Goal: Task Accomplishment & Management: Use online tool/utility

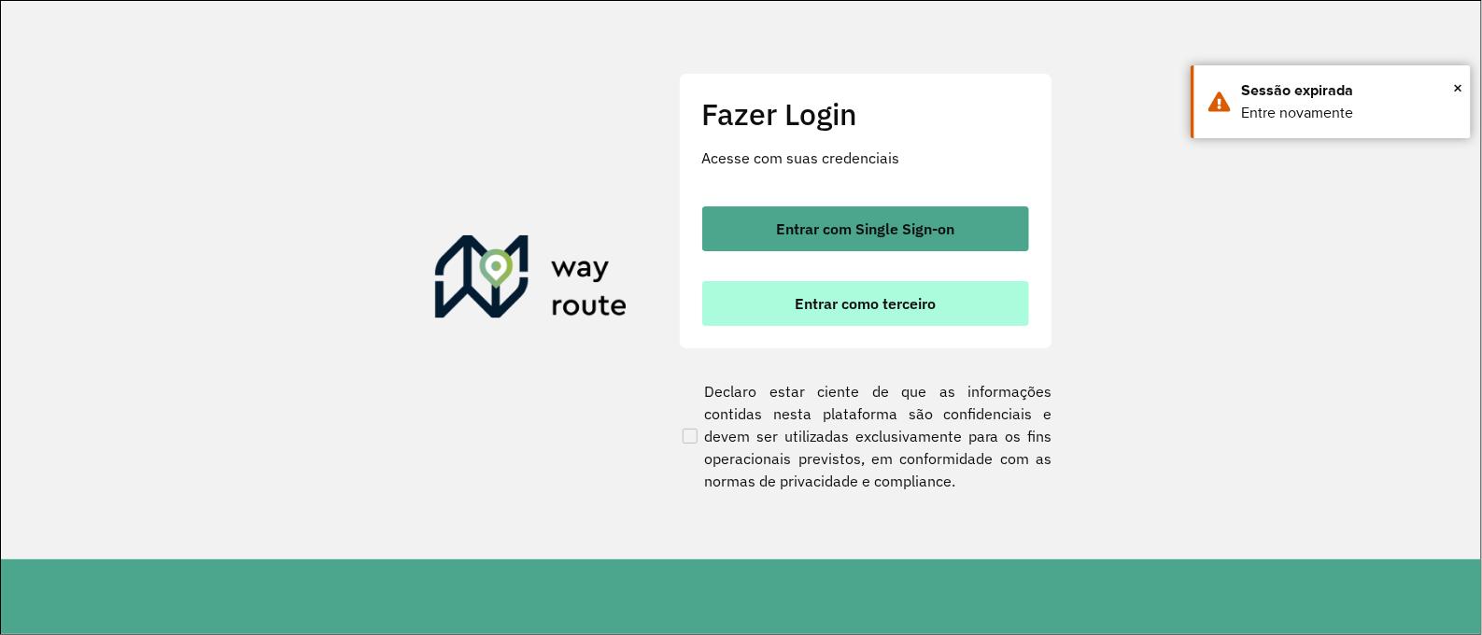
click at [953, 316] on button "Entrar como terceiro" at bounding box center [865, 303] width 327 height 45
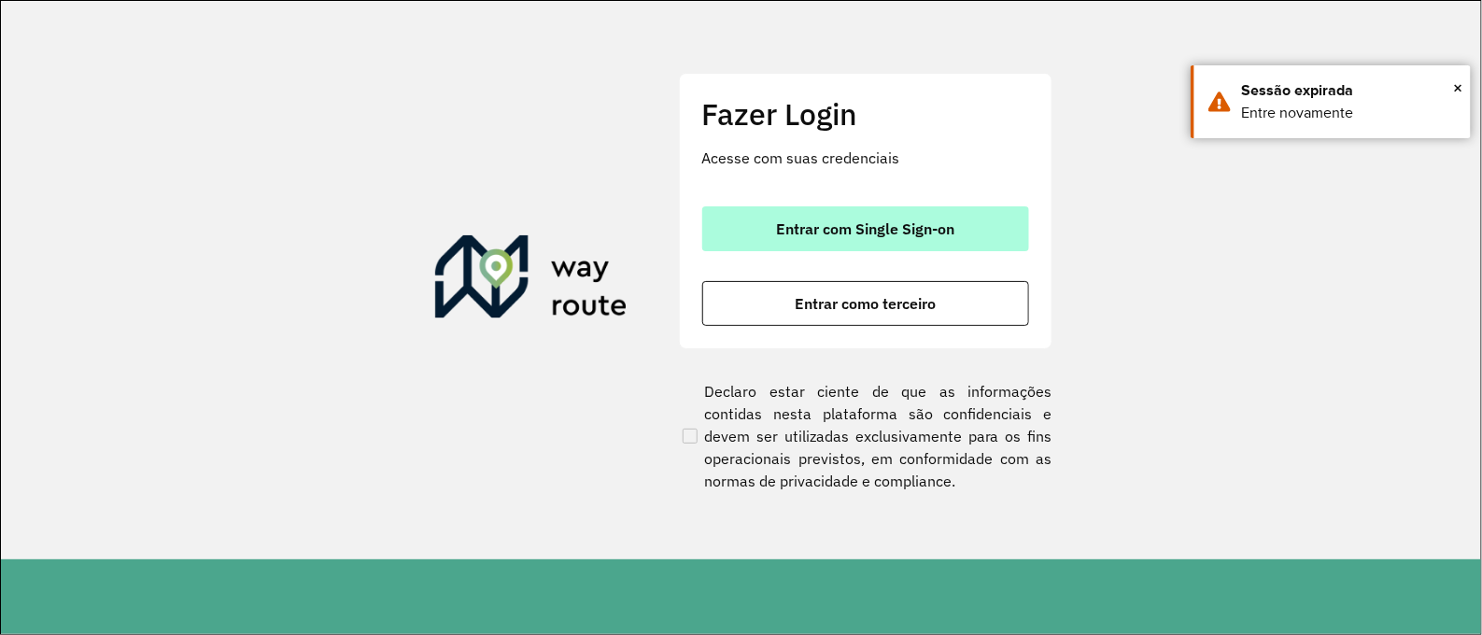
click at [786, 230] on span "Entrar com Single Sign-on" at bounding box center [865, 228] width 178 height 15
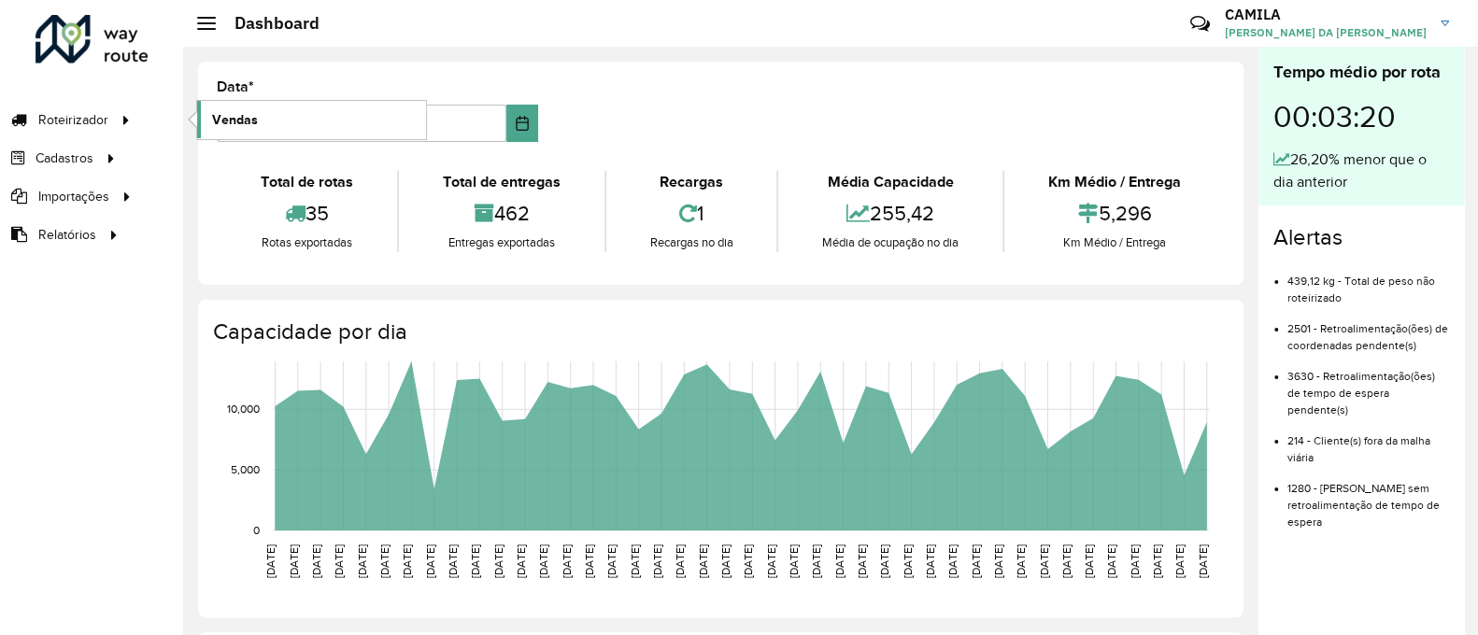
click at [291, 118] on link "Vendas" at bounding box center [311, 119] width 229 height 37
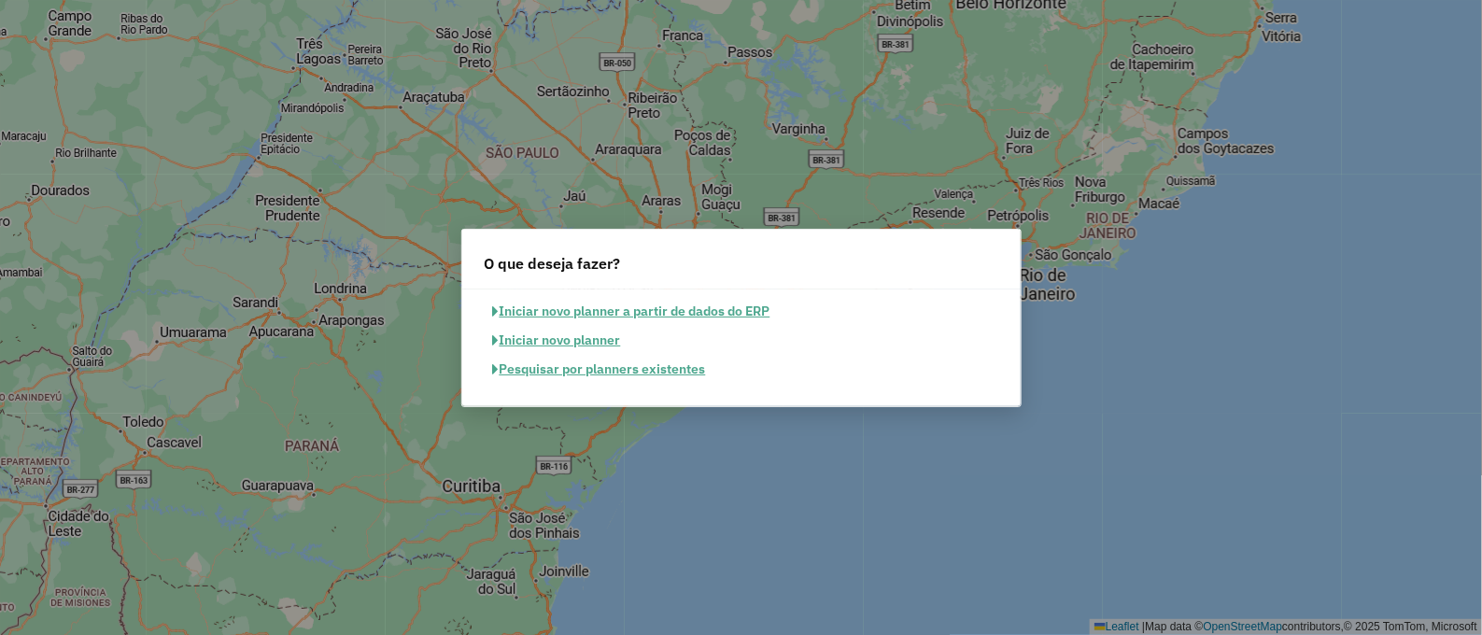
click at [674, 368] on button "Pesquisar por planners existentes" at bounding box center [600, 369] width 230 height 29
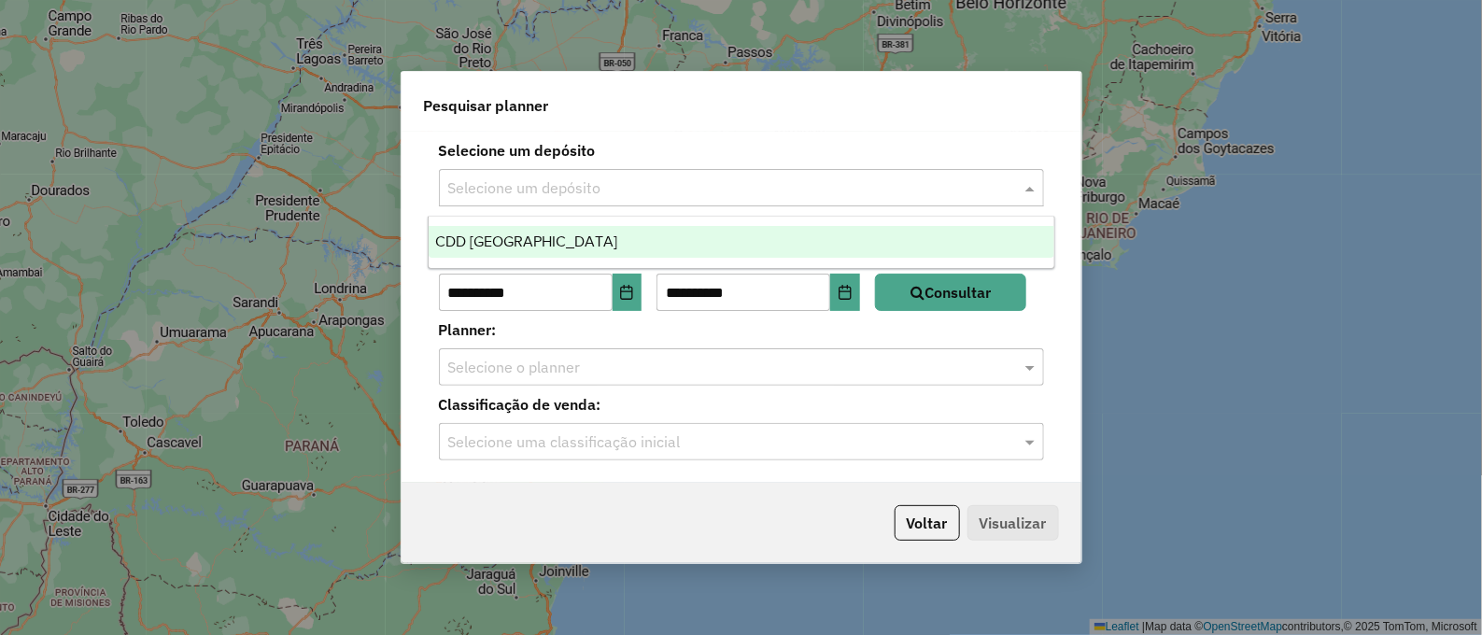
drag, startPoint x: 607, startPoint y: 193, endPoint x: 539, endPoint y: 249, distance: 88.3
click at [475, 227] on div "CDD Ribeirão Preto" at bounding box center [742, 242] width 626 height 32
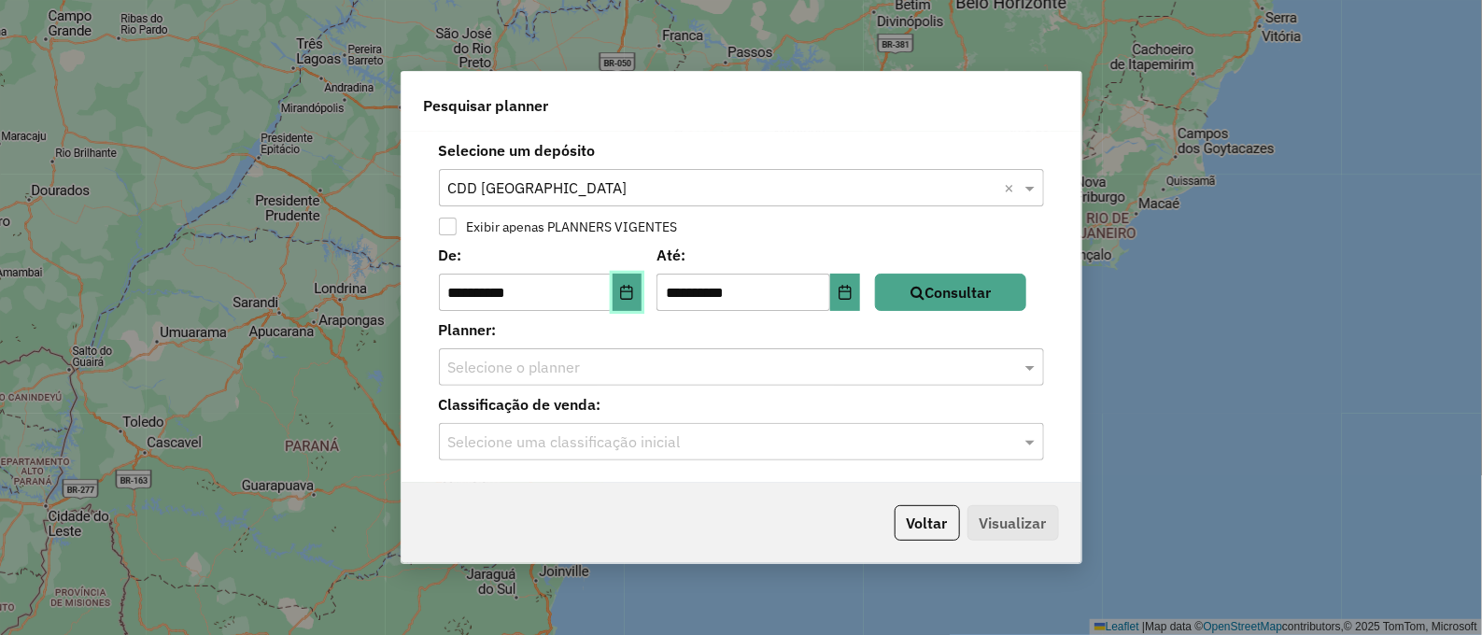
click at [633, 290] on icon "Choose Date" at bounding box center [626, 292] width 15 height 15
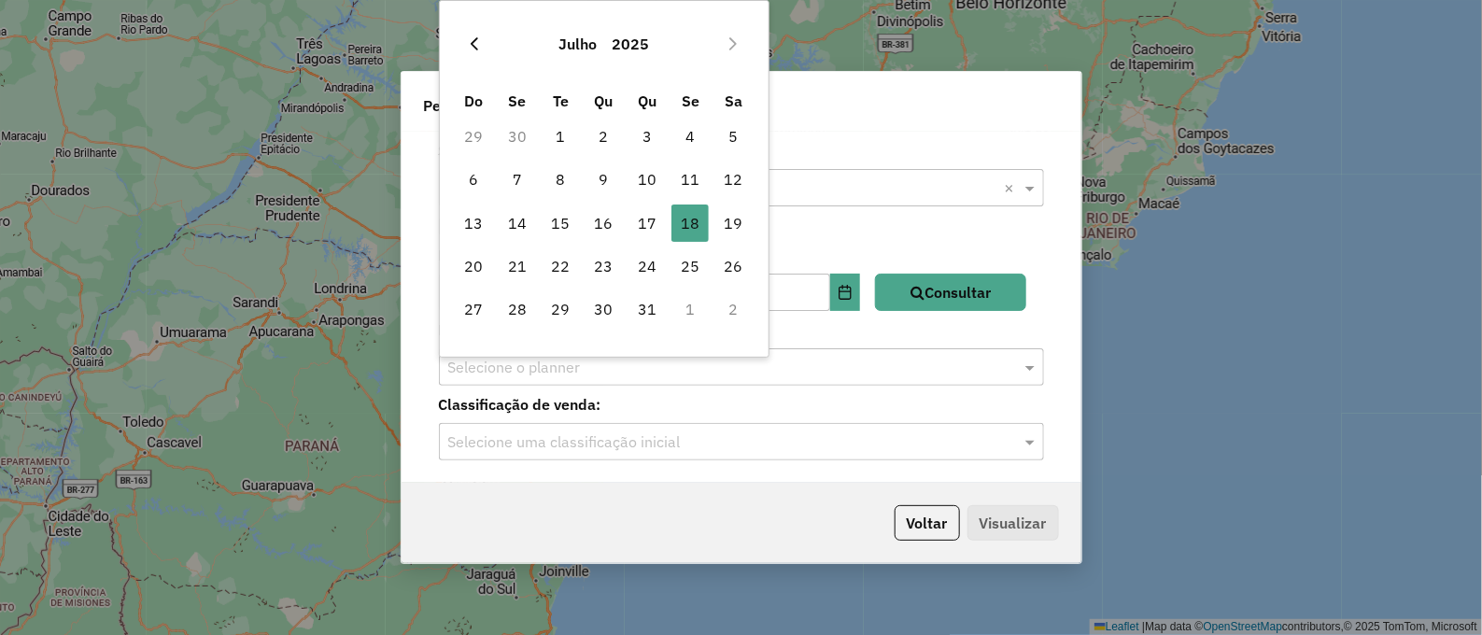
click at [471, 41] on icon "Previous Month" at bounding box center [474, 43] width 15 height 15
click at [737, 44] on icon "Next Month" at bounding box center [733, 43] width 15 height 15
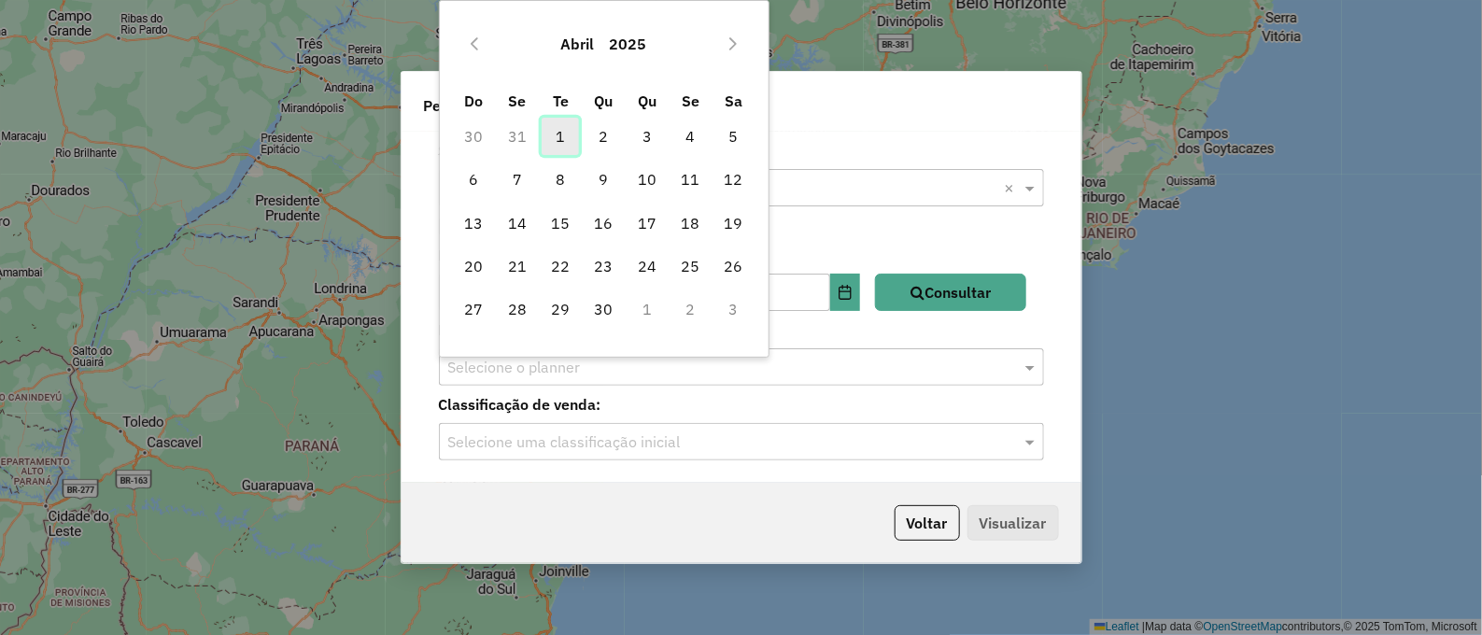
click at [565, 127] on span "1" at bounding box center [560, 136] width 37 height 37
type input "**********"
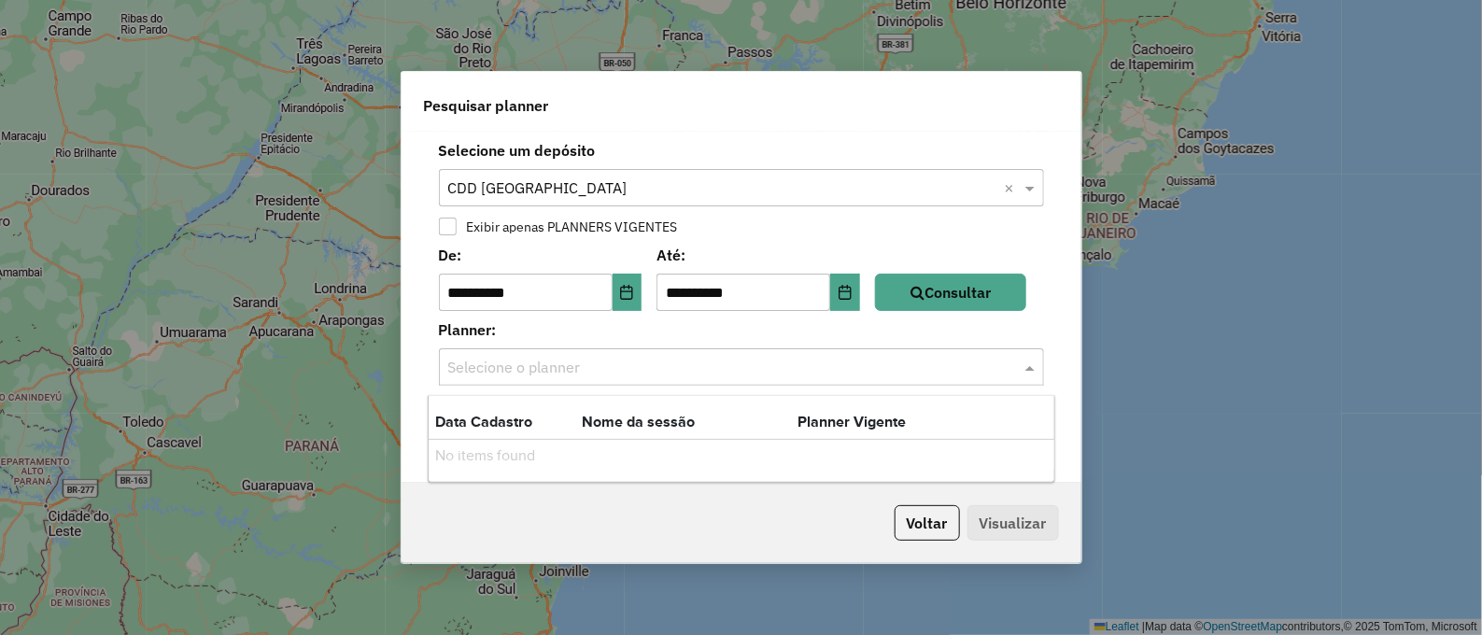
click at [1033, 371] on span at bounding box center [1032, 367] width 23 height 22
click at [983, 277] on button "Consultar" at bounding box center [950, 292] width 151 height 37
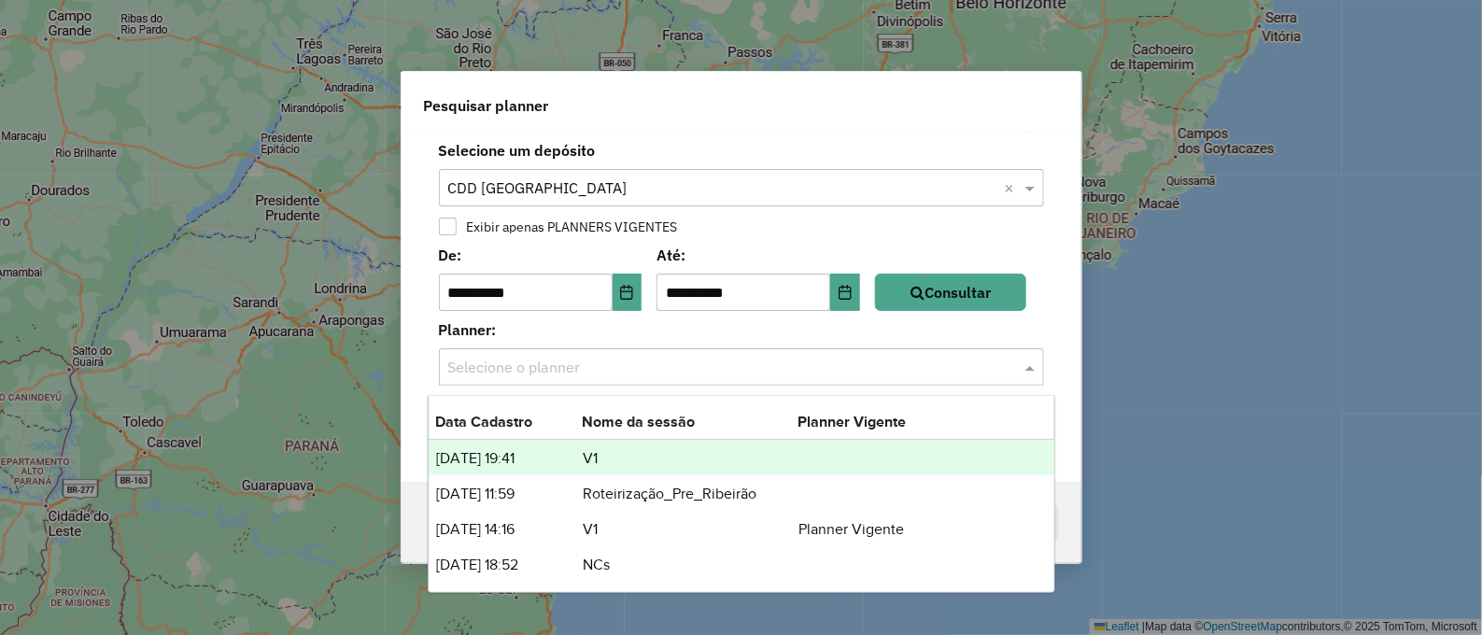
click at [1029, 362] on span at bounding box center [1032, 367] width 23 height 22
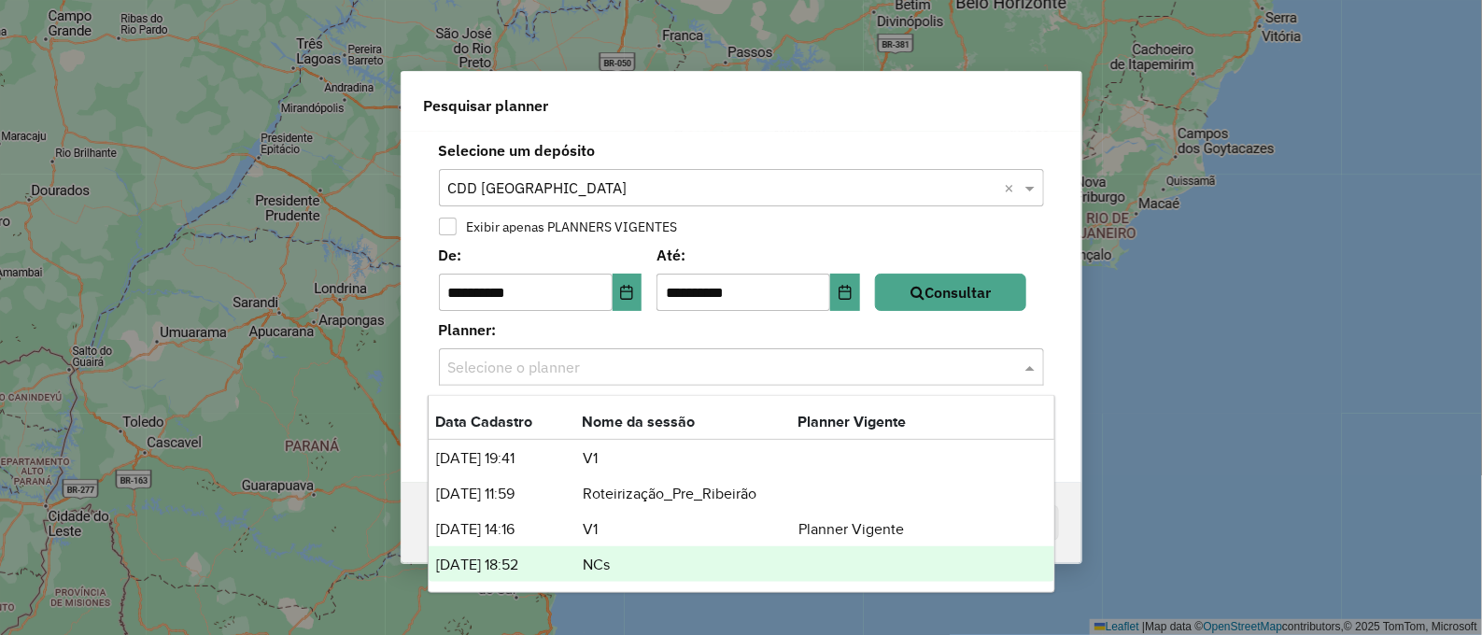
click at [757, 561] on td "NCs" at bounding box center [691, 565] width 216 height 24
click at [1039, 363] on span at bounding box center [1032, 367] width 23 height 22
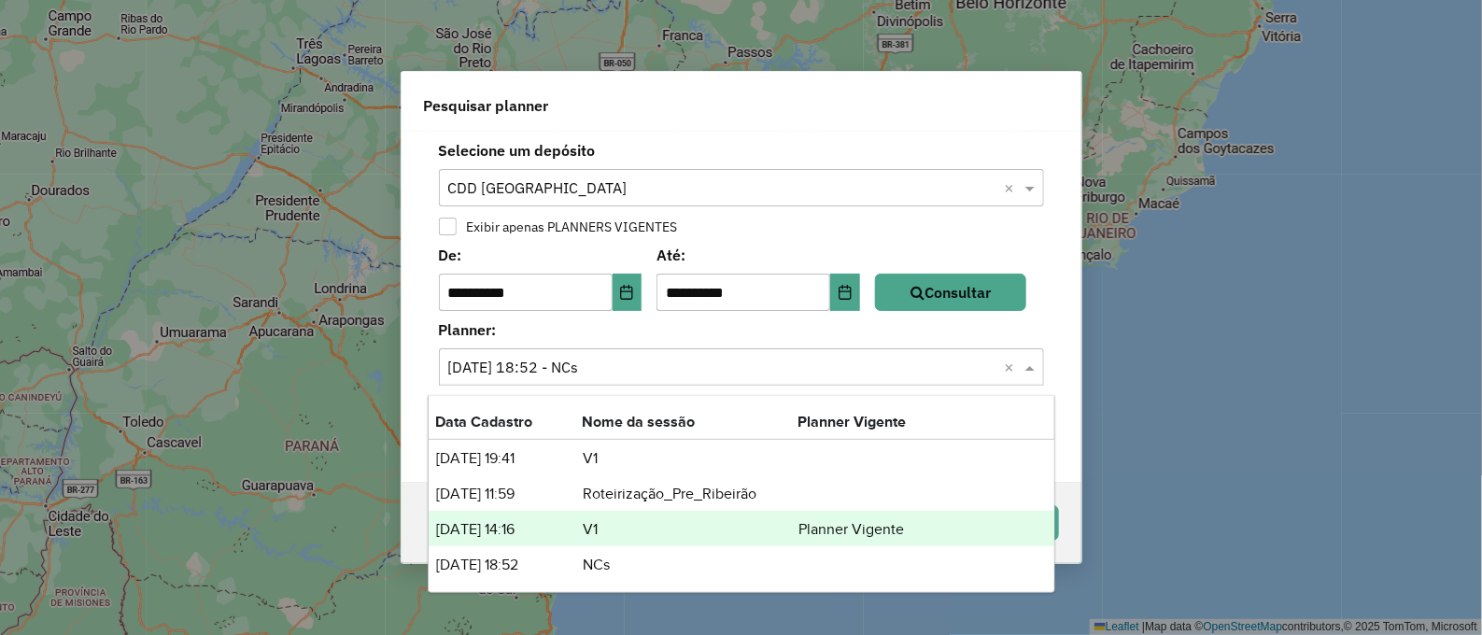
click at [800, 522] on td "Planner Vigente" at bounding box center [855, 530] width 112 height 24
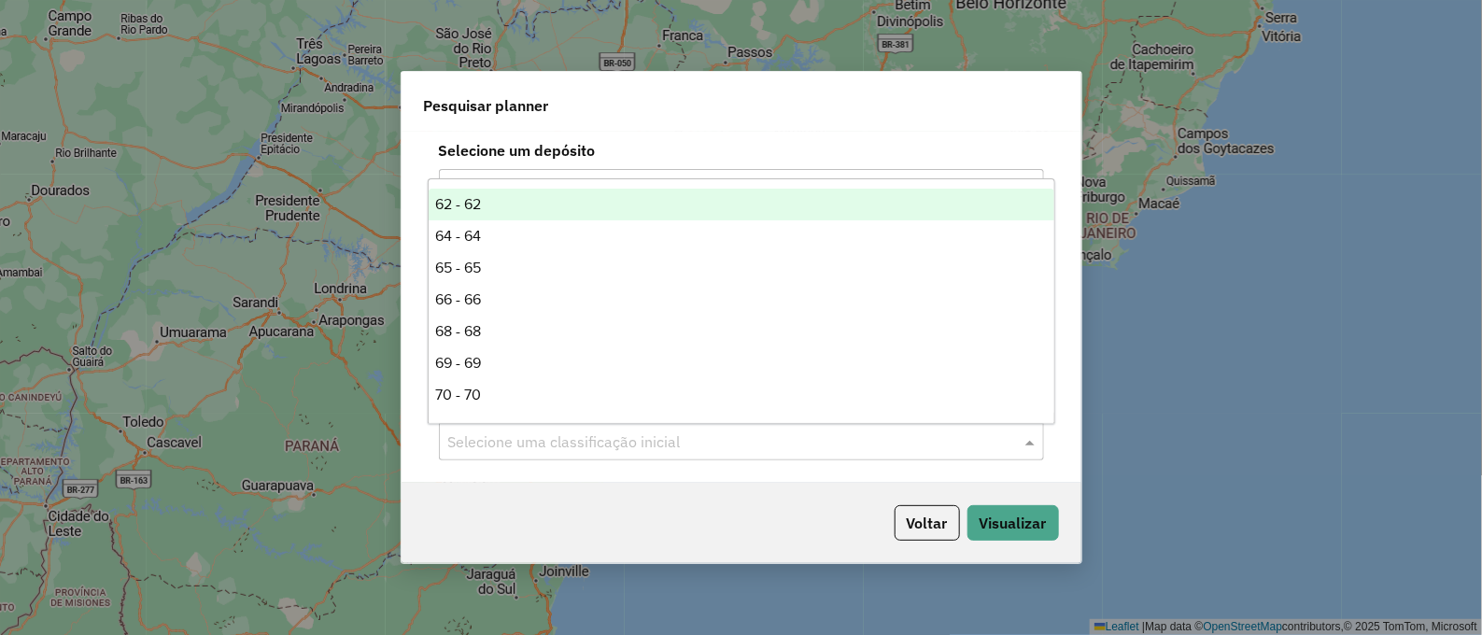
click at [1019, 448] on div at bounding box center [741, 442] width 605 height 24
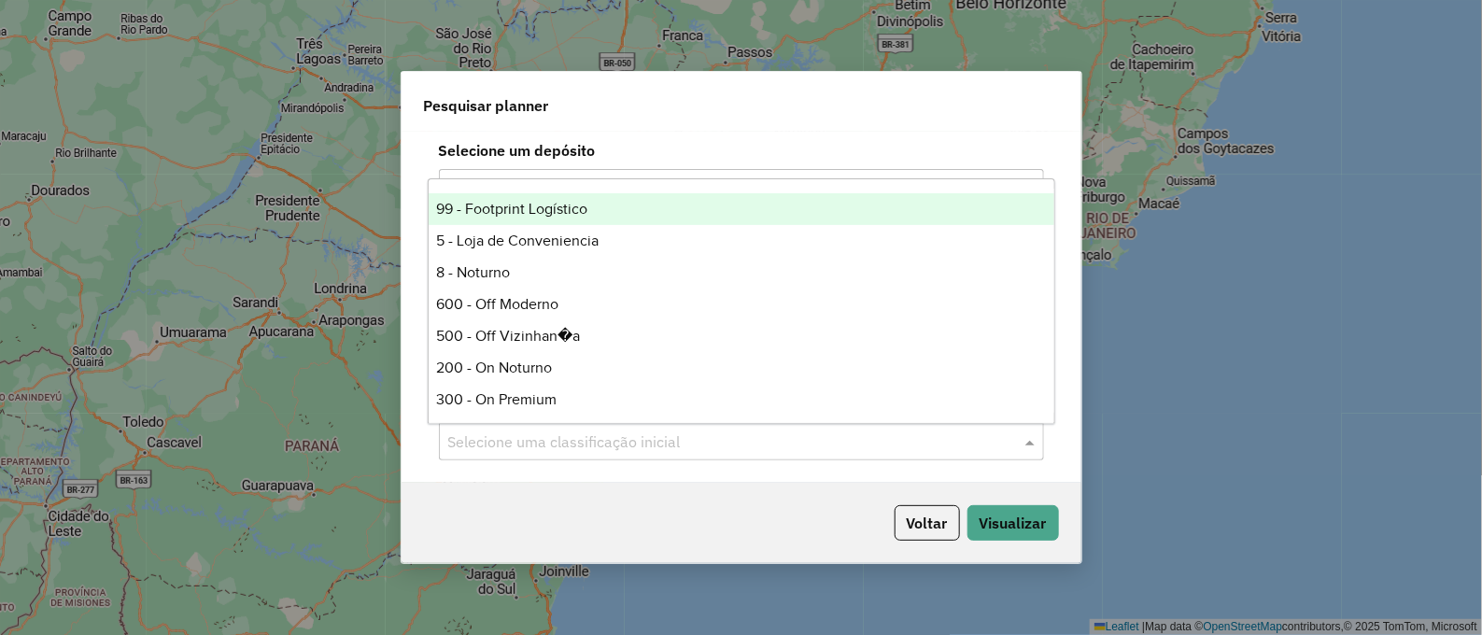
scroll to position [510, 0]
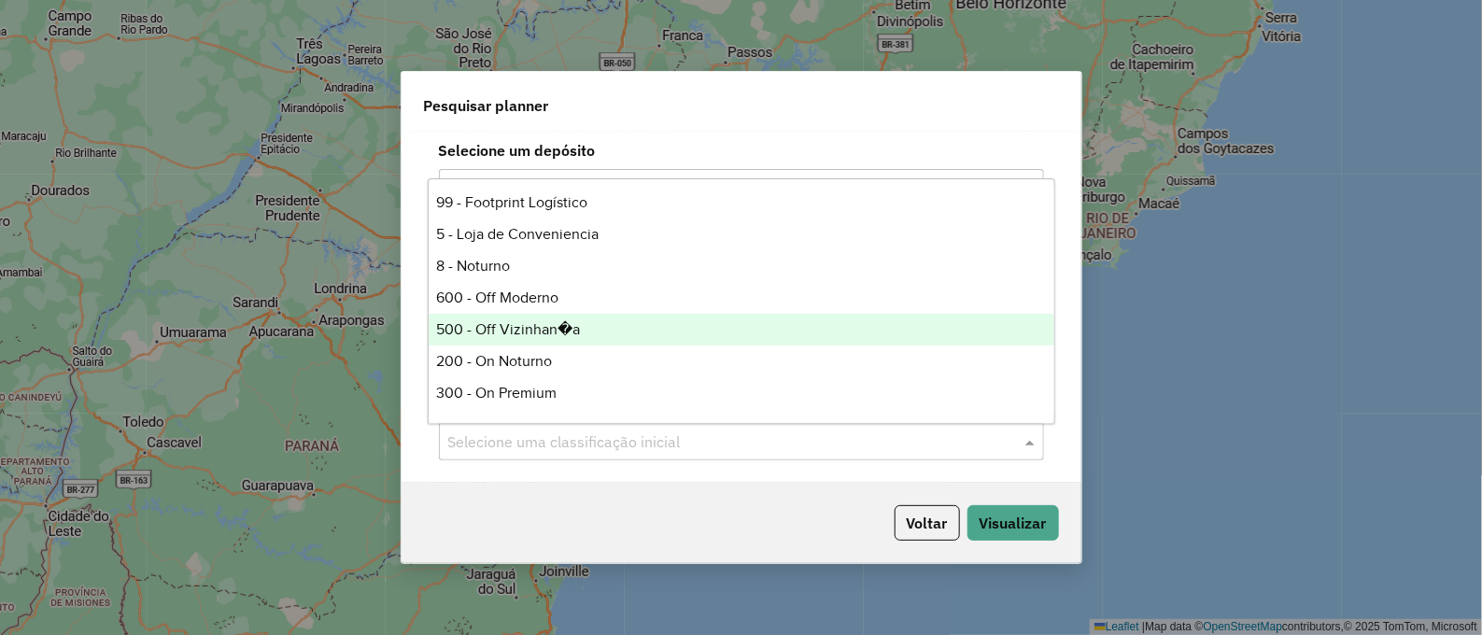
click at [655, 332] on div "500 - Off Vizinhan�a" at bounding box center [742, 330] width 626 height 32
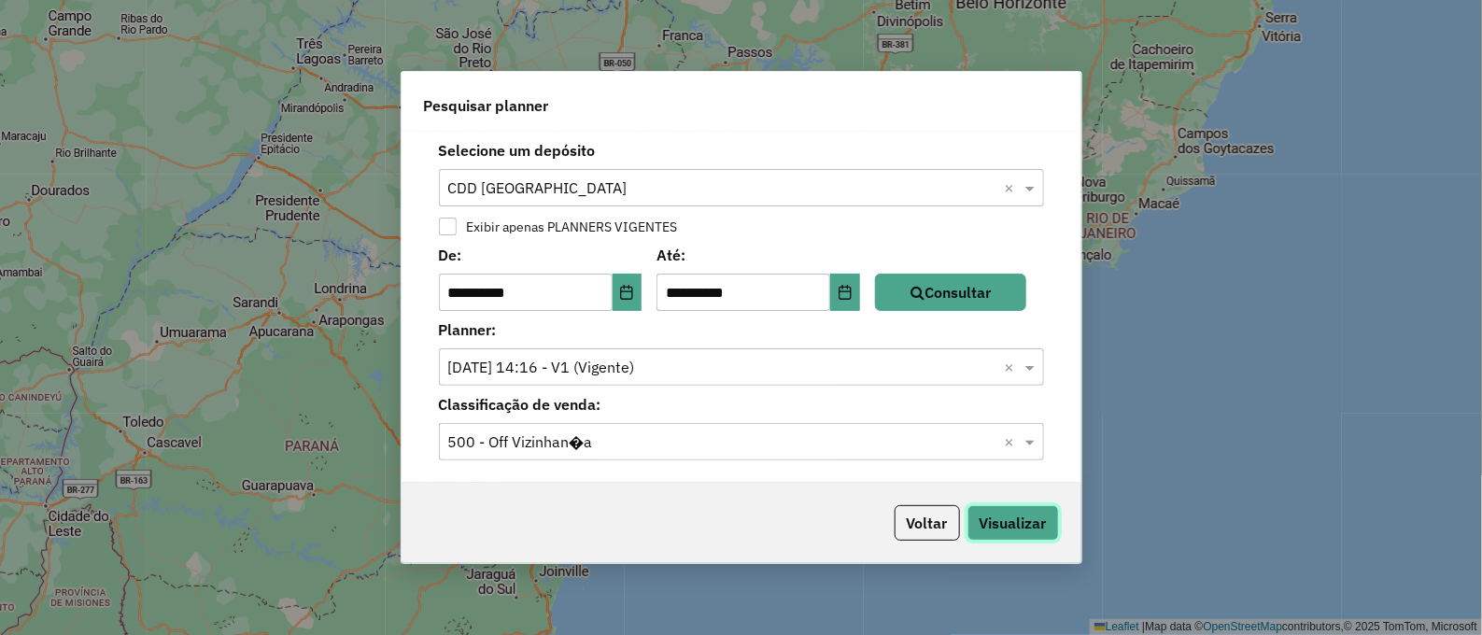
click at [1014, 525] on button "Visualizar" at bounding box center [1014, 522] width 92 height 35
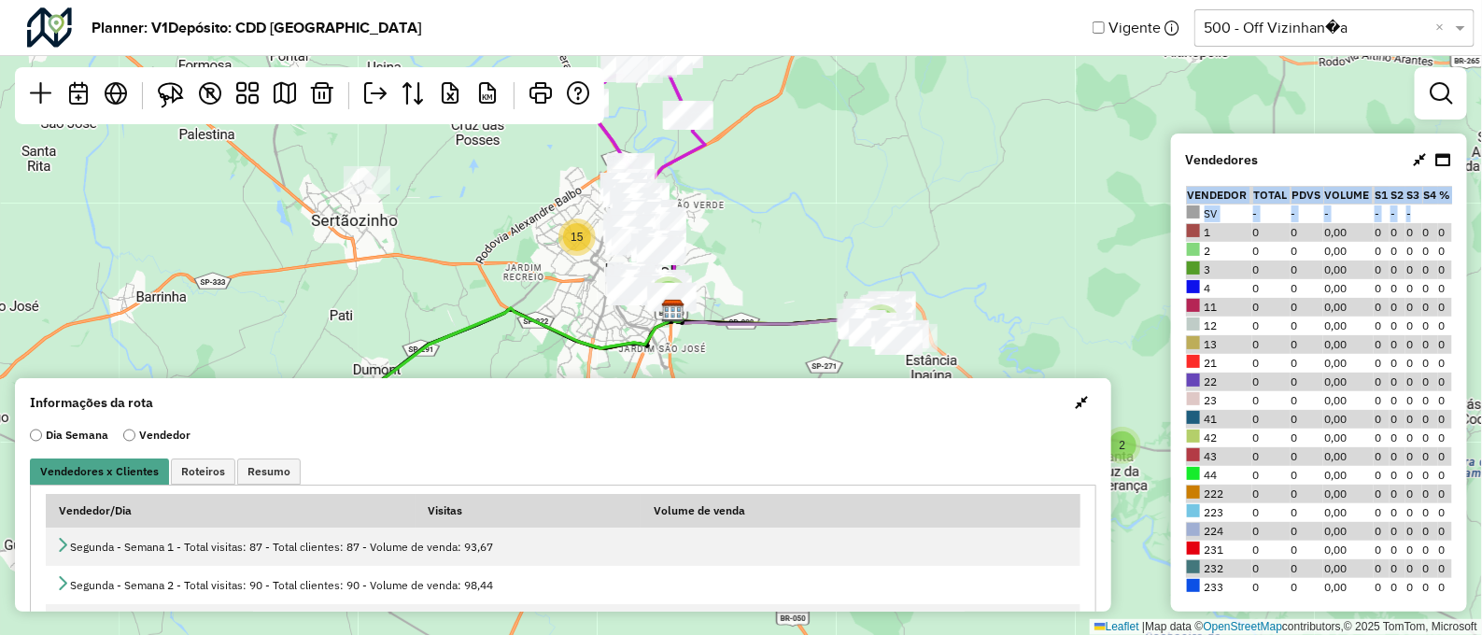
click at [1450, 226] on div "Vendedor Total PDVs Volume S1 S2 S3 S4 % SV - - - - - - 1 0 0 0,00 0 0 0 0 0 2 …" at bounding box center [1319, 391] width 266 height 411
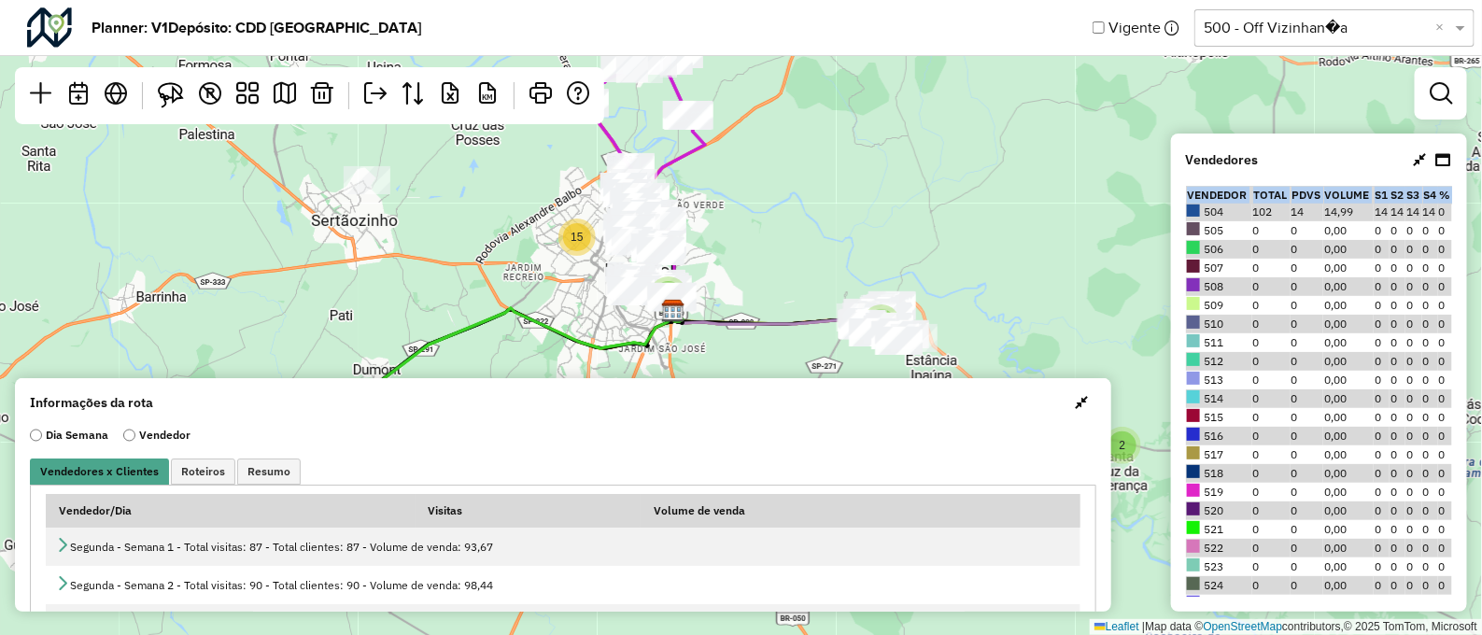
scroll to position [726, 0]
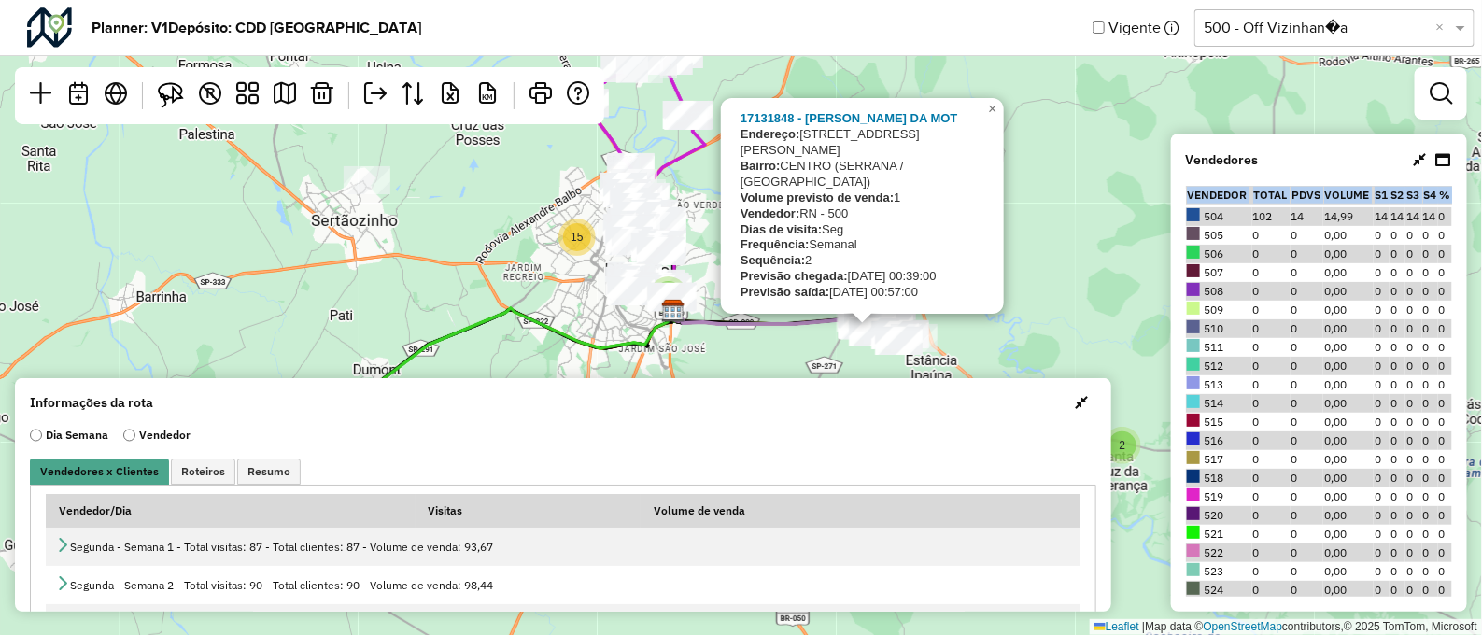
click at [1128, 398] on div "2 2 5 3 15 17131848 - SUELI PEREIRA DA MOT Endereço: R JULIO DE ANDRADE 122 122…" at bounding box center [741, 317] width 1482 height 635
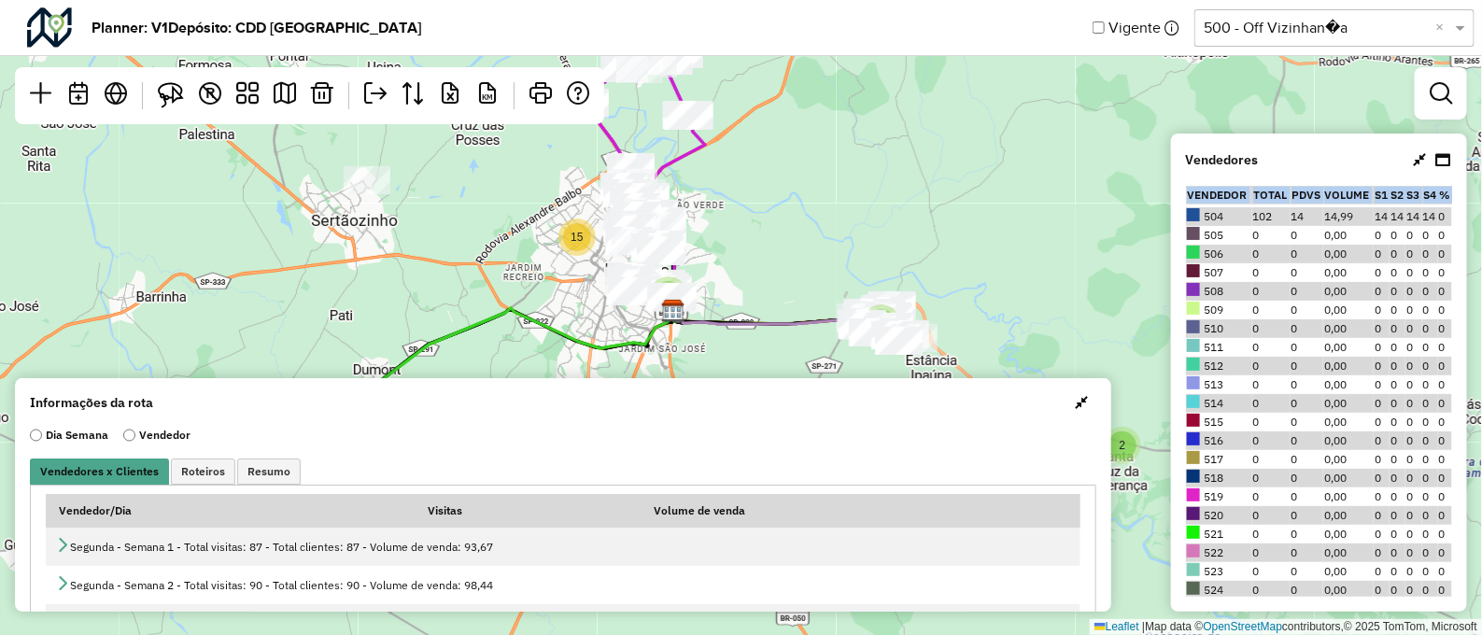
click at [1079, 400] on span "button" at bounding box center [1081, 402] width 13 height 15
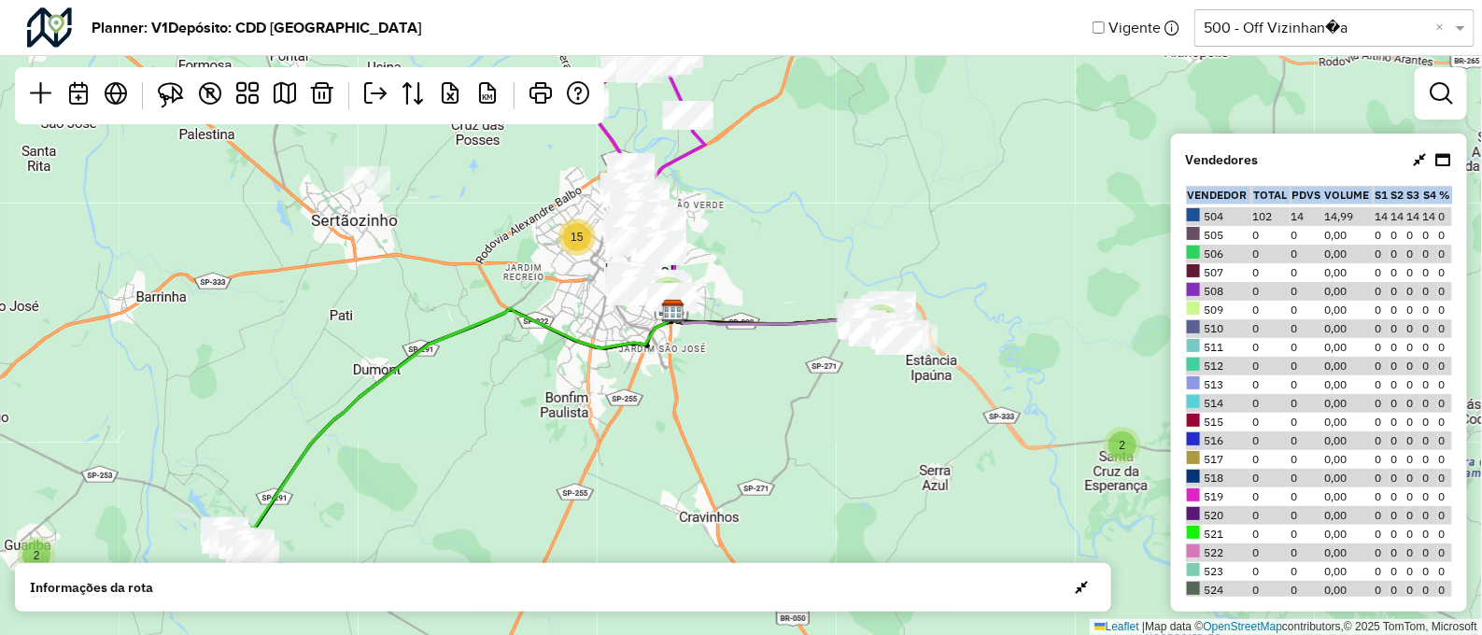
click at [1041, 291] on div "2 2 5 3 15 Leaflet | Map data © OpenStreetMap contributors,© 2025 TomTom, Micro…" at bounding box center [741, 317] width 1482 height 635
click at [1412, 162] on div at bounding box center [1432, 160] width 41 height 22
click at [1414, 163] on icon at bounding box center [1419, 159] width 13 height 15
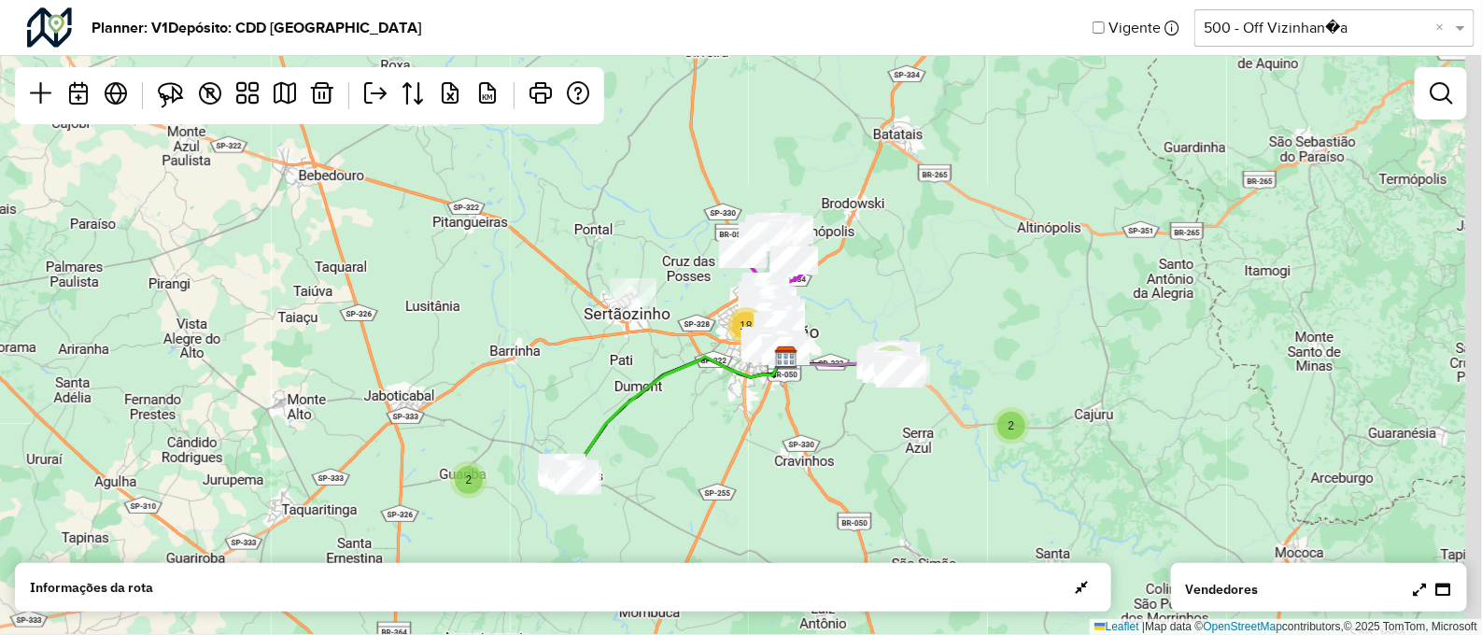
drag, startPoint x: 1018, startPoint y: 344, endPoint x: 956, endPoint y: 376, distance: 70.2
click at [956, 376] on div "2 2 5 18 Leaflet | Map data © OpenStreetMap contributors,© 2025 TomTom, Microso…" at bounding box center [741, 317] width 1482 height 635
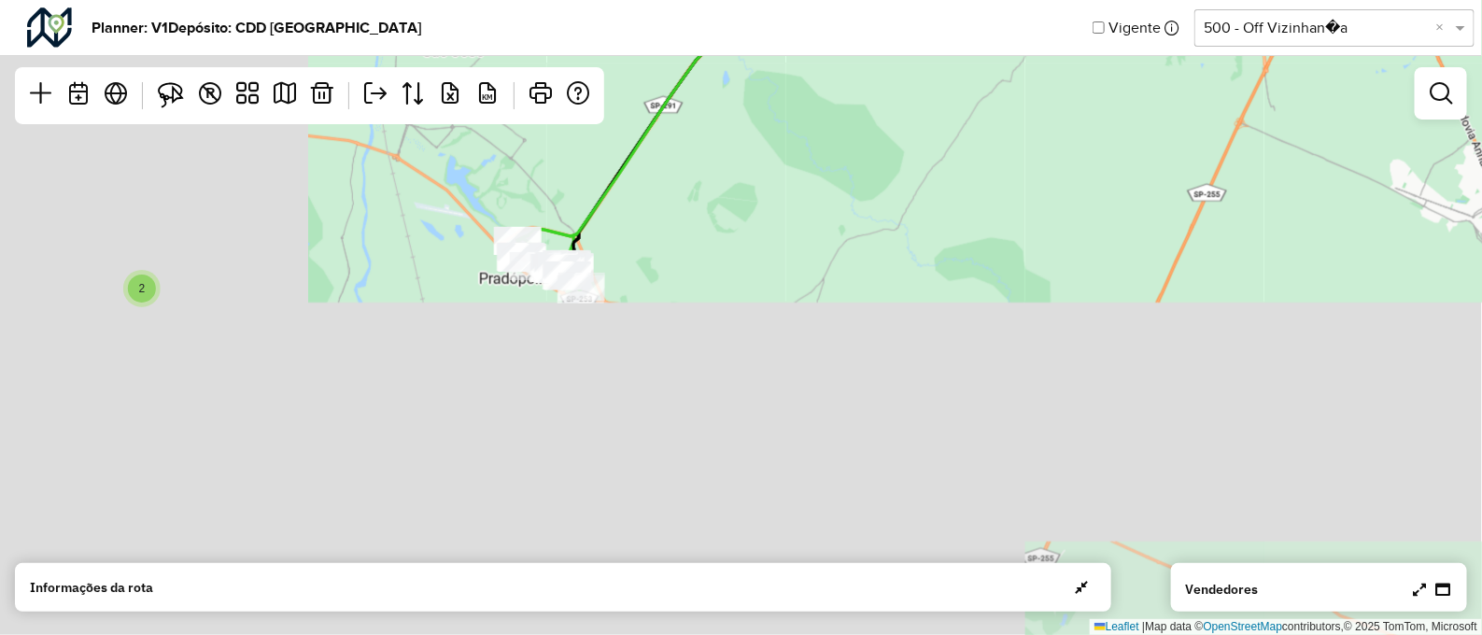
drag, startPoint x: 680, startPoint y: 424, endPoint x: 1128, endPoint y: 63, distance: 575.2
click at [1128, 63] on div "2 2 4 3 4 2 5 Leaflet | Map data © OpenStreetMap contributors,© 2025 TomTom, Mi…" at bounding box center [741, 317] width 1482 height 635
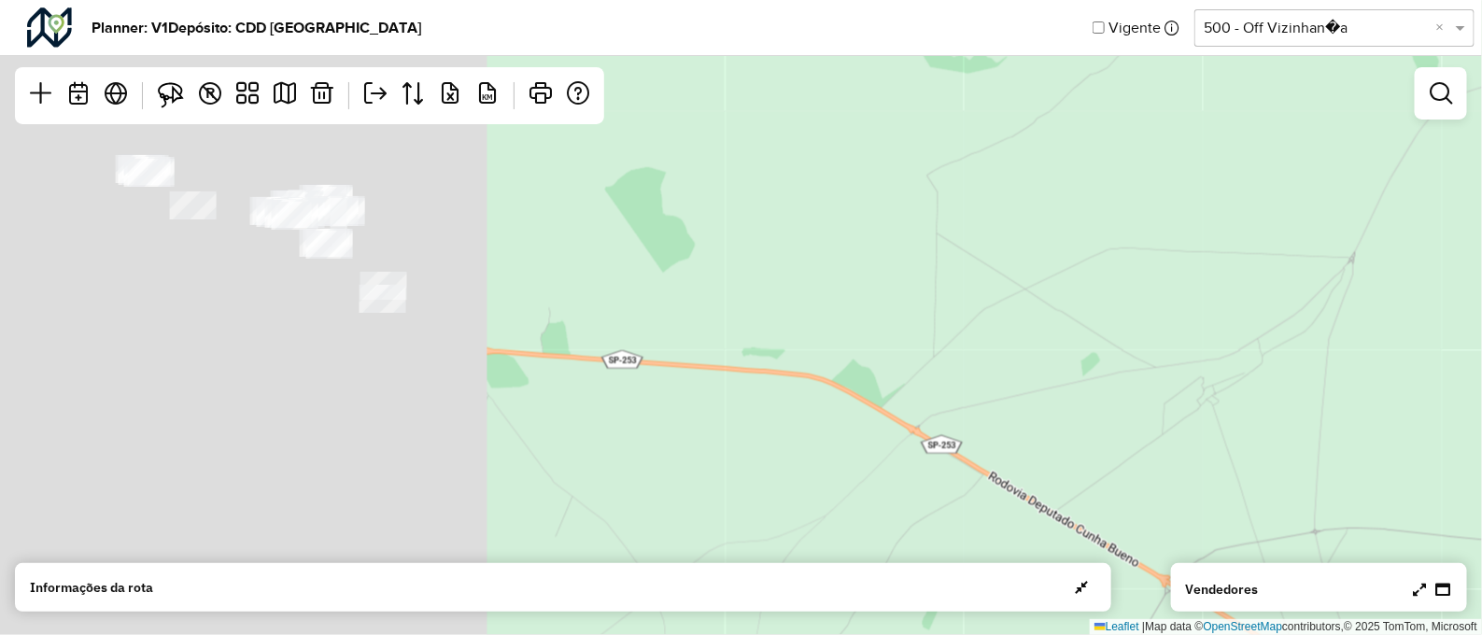
drag, startPoint x: 608, startPoint y: 347, endPoint x: 1337, endPoint y: 337, distance: 728.7
click at [1337, 337] on div "Leaflet | Map data © OpenStreetMap contributors,© 2025 TomTom, Microsoft" at bounding box center [741, 317] width 1482 height 635
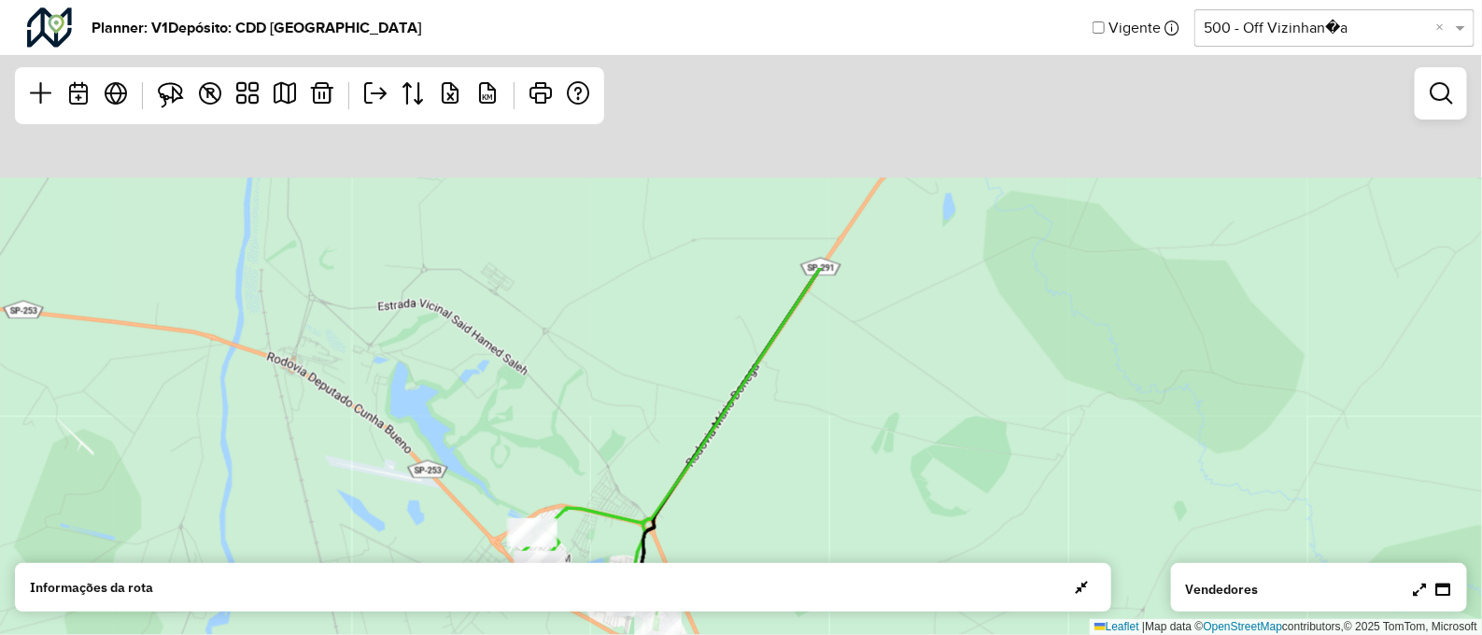
drag, startPoint x: 1111, startPoint y: 296, endPoint x: 1015, endPoint y: 628, distance: 345.0
click at [1015, 628] on div "Leaflet | Map data © OpenStreetMap contributors,© 2025 TomTom, Microsoft" at bounding box center [741, 317] width 1482 height 635
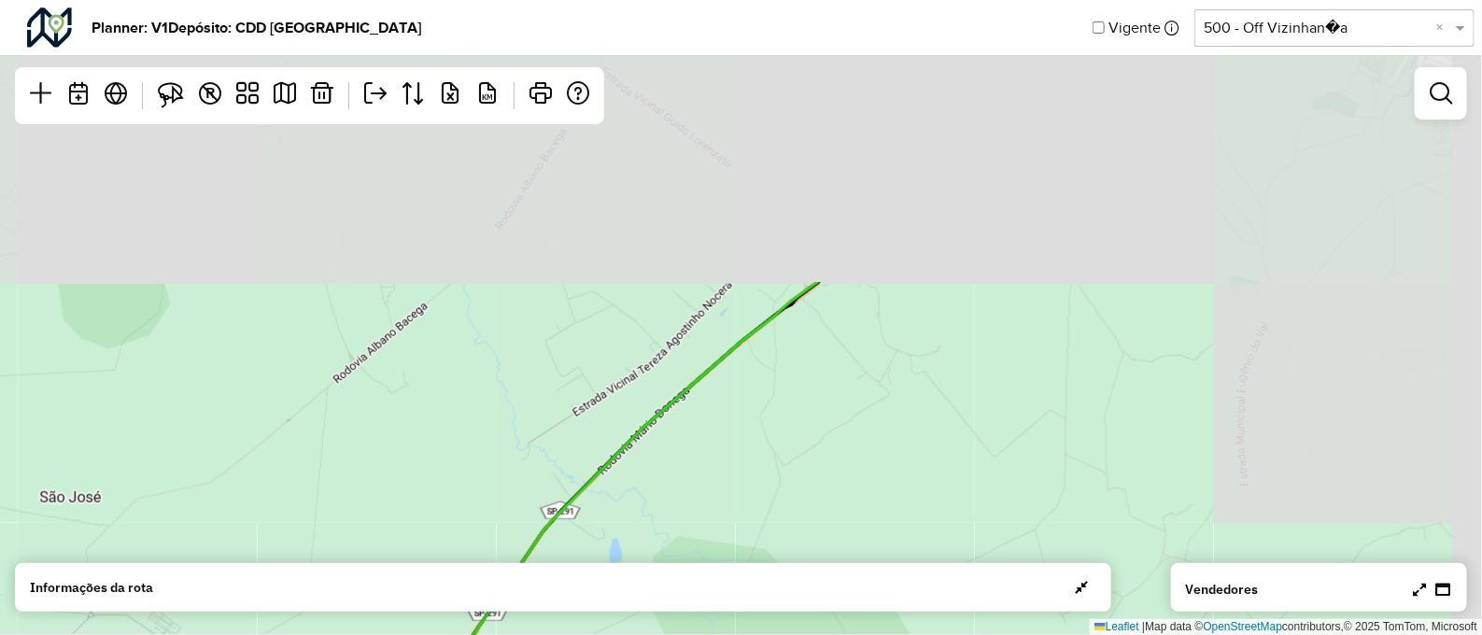
drag, startPoint x: 1137, startPoint y: 346, endPoint x: 799, endPoint y: 691, distance: 483.5
click at [799, 634] on html "Aguarde... Pop-up bloqueado! Seu navegador bloqueou automáticamente a abertura …" at bounding box center [741, 317] width 1482 height 635
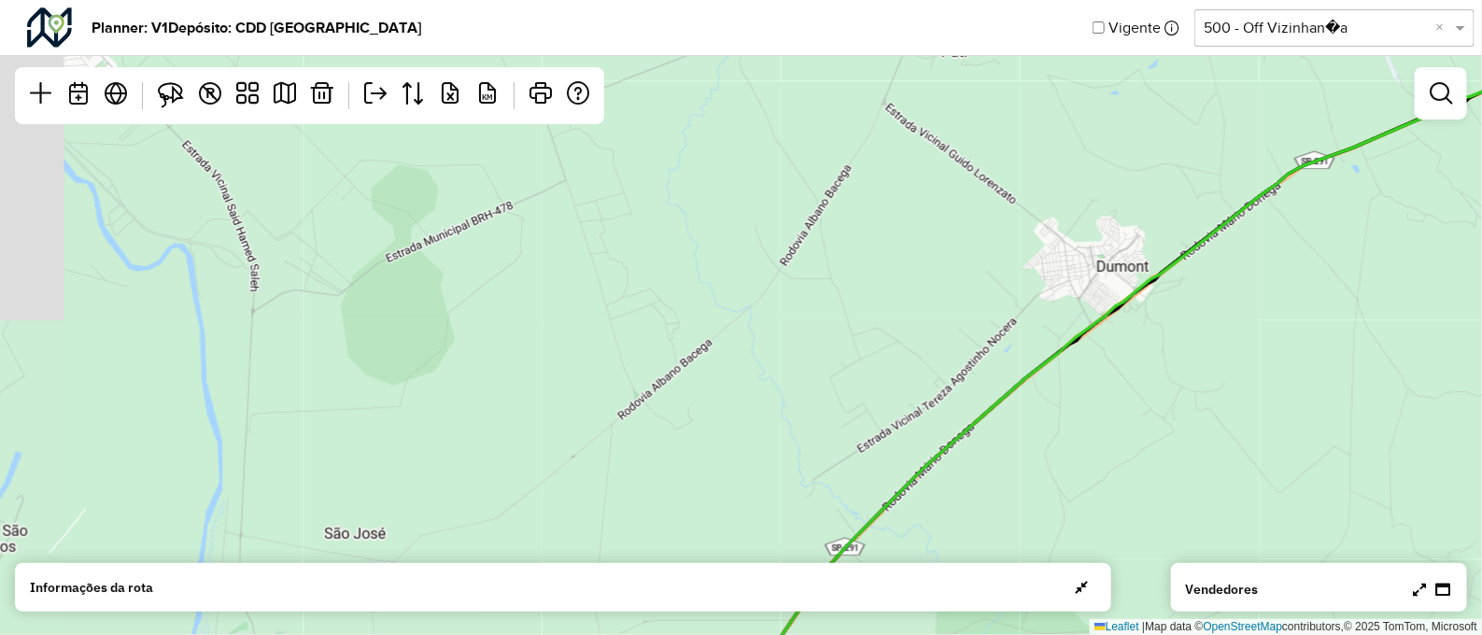
drag, startPoint x: 952, startPoint y: 418, endPoint x: 1312, endPoint y: 413, distance: 360.6
click at [1312, 413] on div "2 2 2 2 2 3 2 Leaflet | Map data © OpenStreetMap contributors,© 2025 TomTom, Mi…" at bounding box center [741, 317] width 1482 height 635
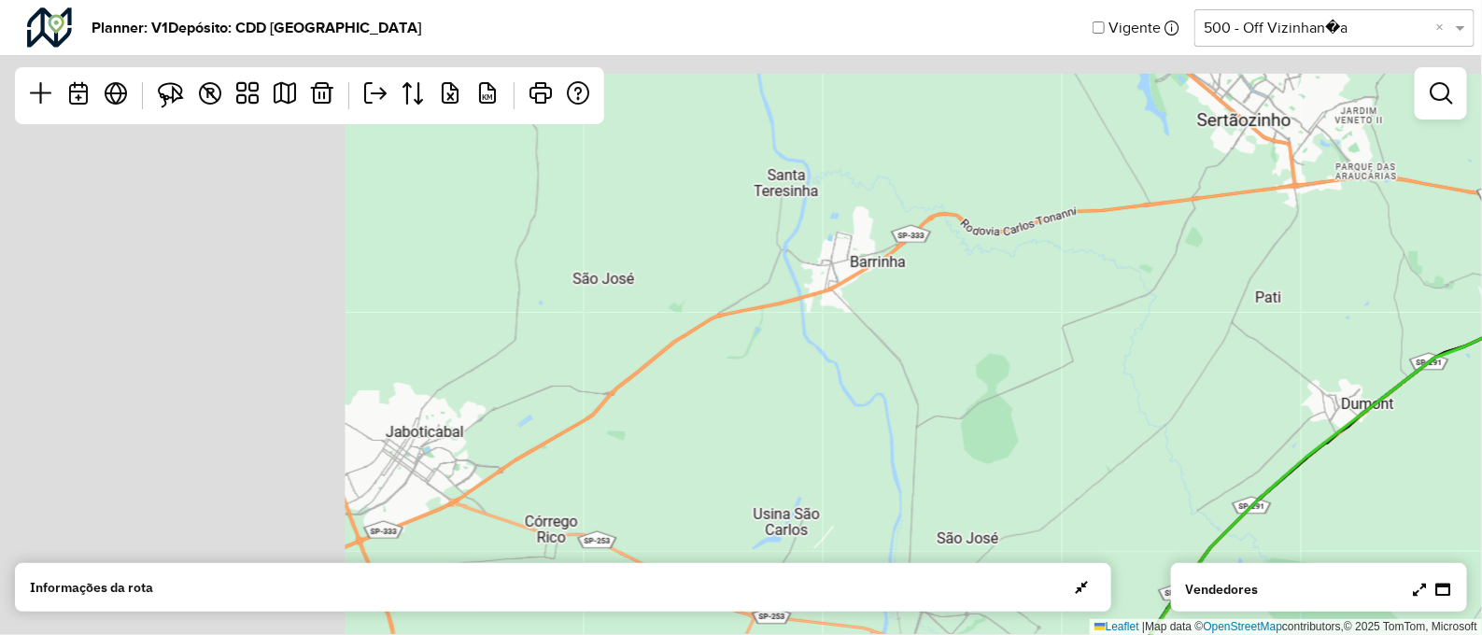
drag, startPoint x: 785, startPoint y: 422, endPoint x: 1187, endPoint y: 524, distance: 415.3
click at [1187, 524] on div "2 2 4 3 4 2 5 Leaflet | Map data © OpenStreetMap contributors,© 2025 TomTom, Mi…" at bounding box center [741, 317] width 1482 height 635
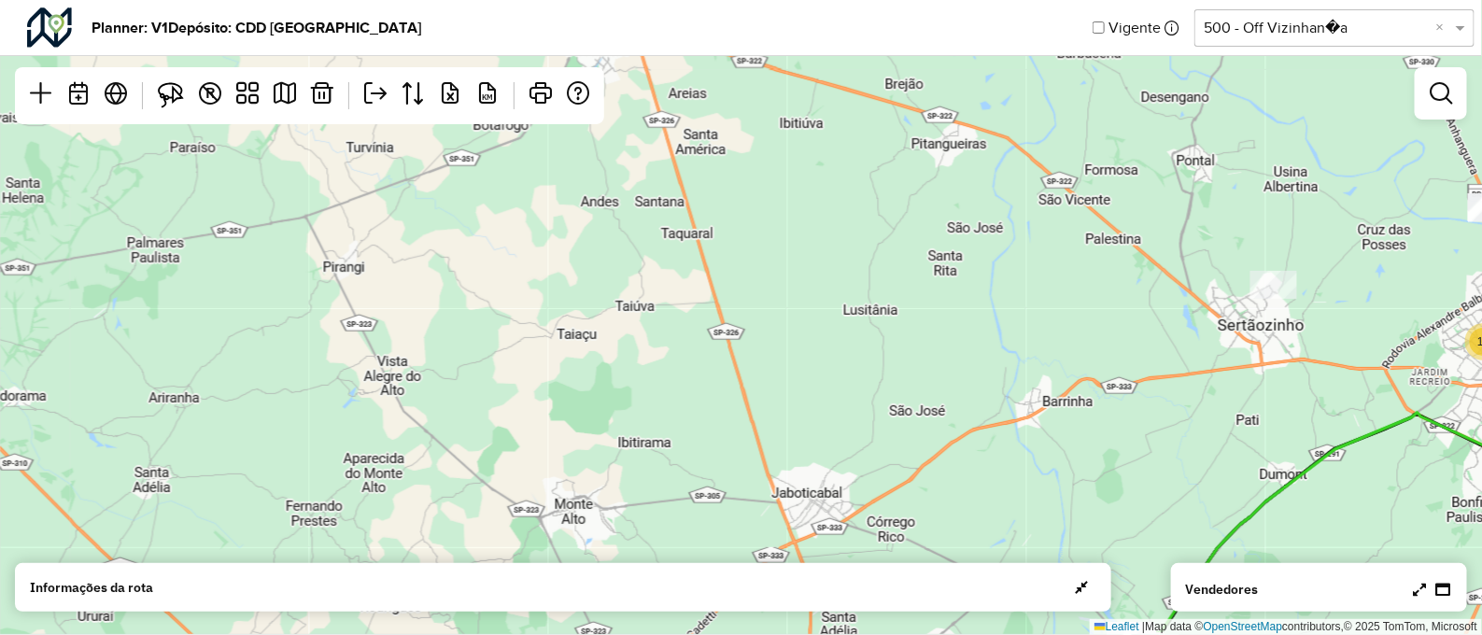
drag, startPoint x: 1242, startPoint y: 438, endPoint x: 878, endPoint y: 127, distance: 479.1
click at [878, 127] on div "2 2 5 3 15 Leaflet | Map data © OpenStreetMap contributors,© 2025 TomTom, Micro…" at bounding box center [741, 317] width 1482 height 635
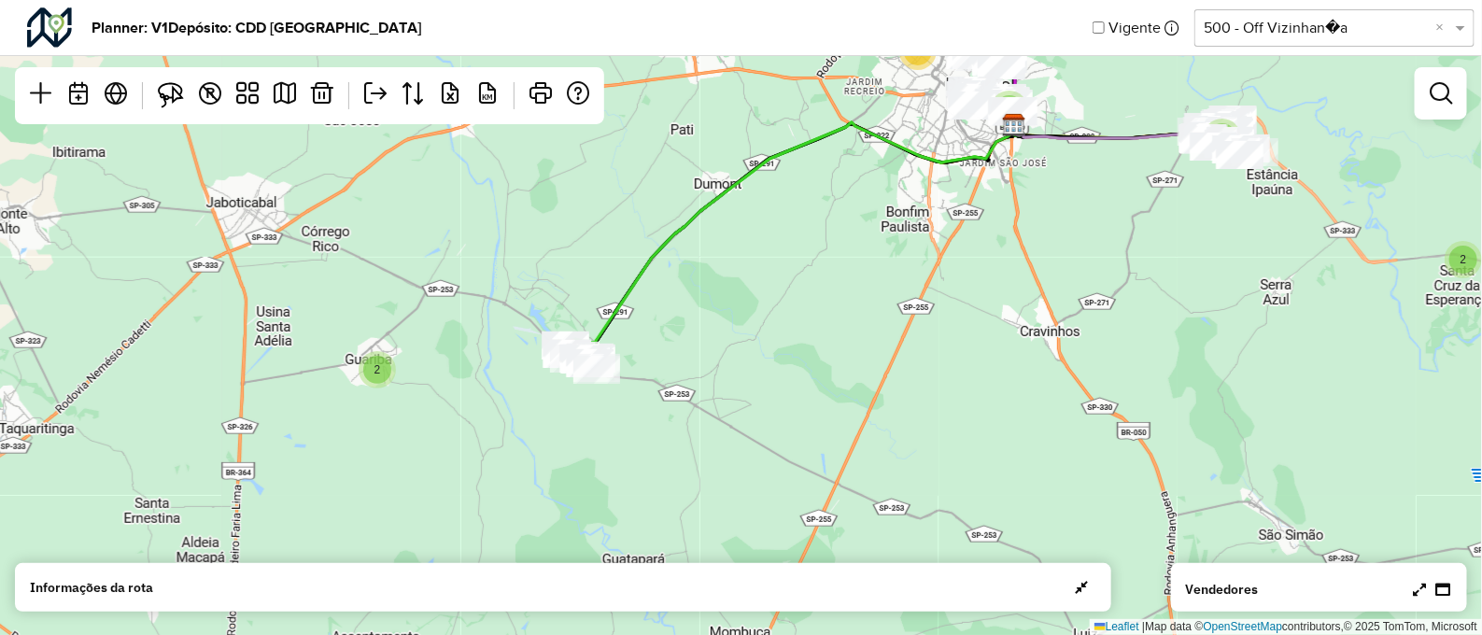
drag, startPoint x: 1071, startPoint y: 304, endPoint x: 869, endPoint y: 321, distance: 203.5
click at [869, 321] on div "2 2 5 3 15 Leaflet | Map data © OpenStreetMap contributors,© 2025 TomTom, Micro…" at bounding box center [741, 317] width 1482 height 635
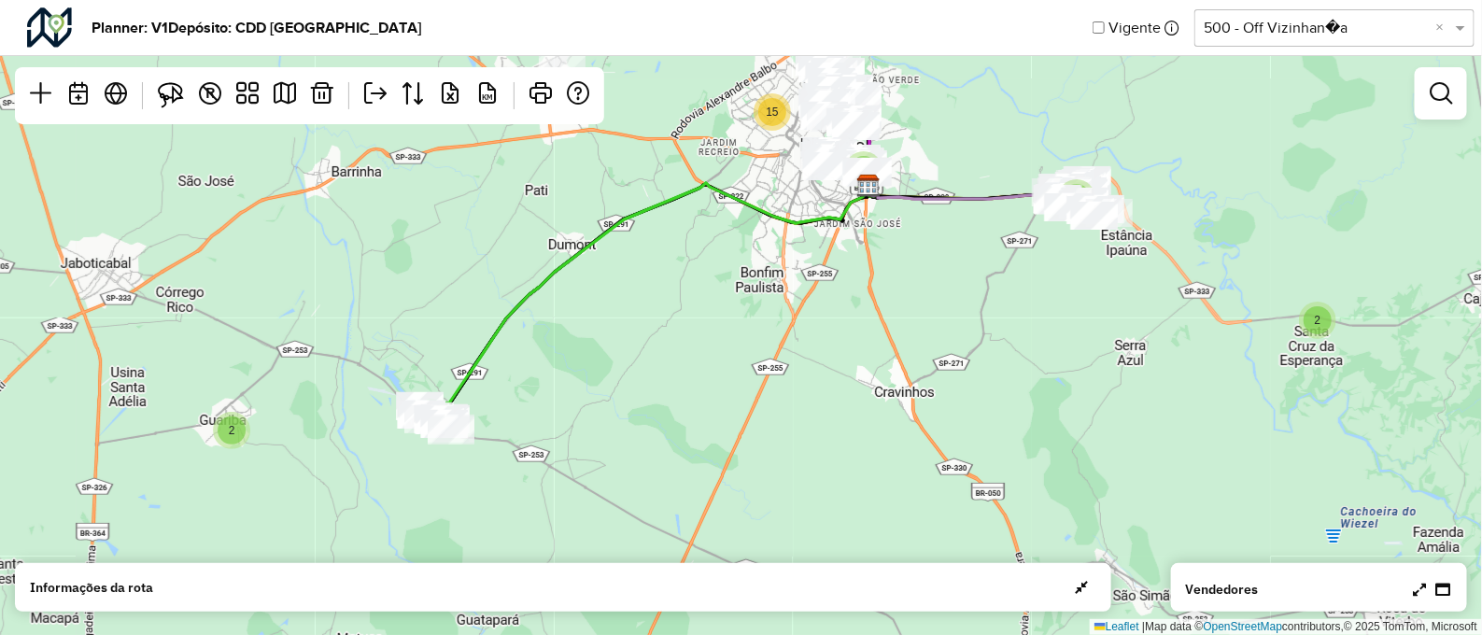
drag, startPoint x: 1035, startPoint y: 262, endPoint x: 583, endPoint y: 429, distance: 482.1
click at [583, 429] on div "2 2 5 3 15 Leaflet | Map data © OpenStreetMap contributors,© 2025 TomTom, Micro…" at bounding box center [741, 317] width 1482 height 635
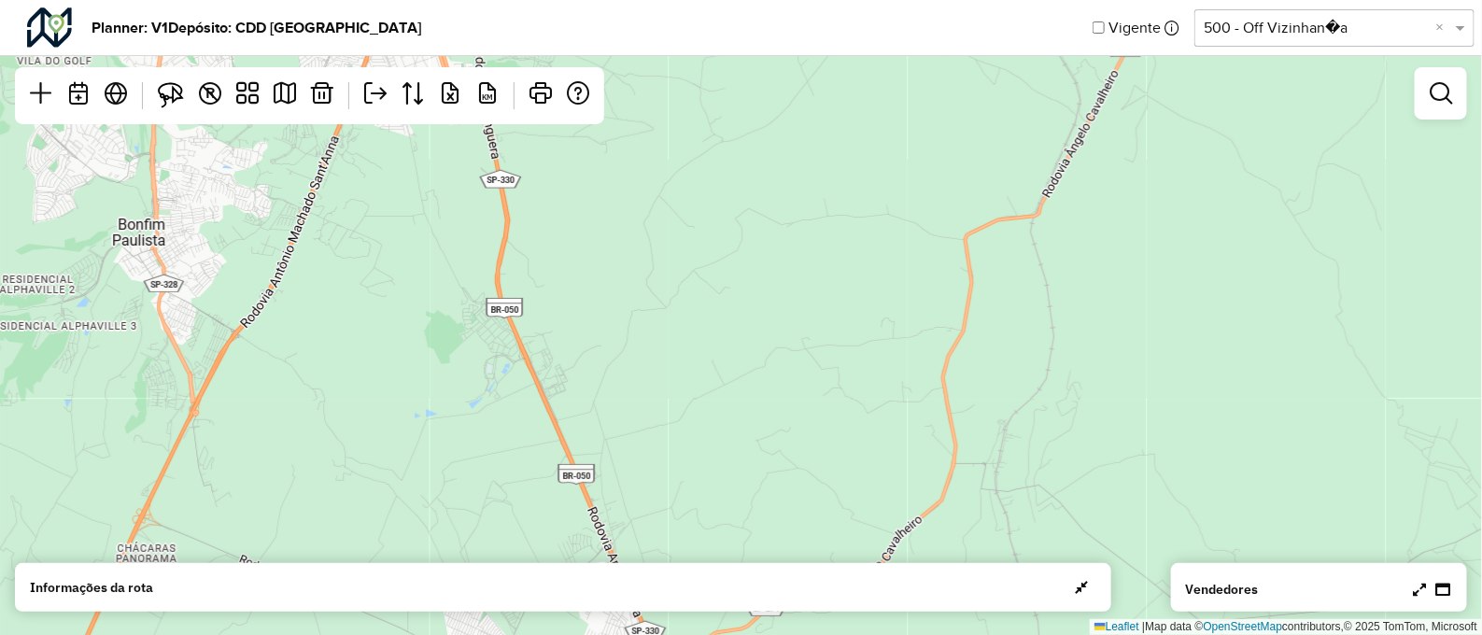
drag, startPoint x: 958, startPoint y: 293, endPoint x: 186, endPoint y: 523, distance: 806.0
click at [186, 523] on div "2 2 2 2 3 2 2 2 Leaflet | Map data © OpenStreetMap contributors,© 2025 TomTom, …" at bounding box center [741, 317] width 1482 height 635
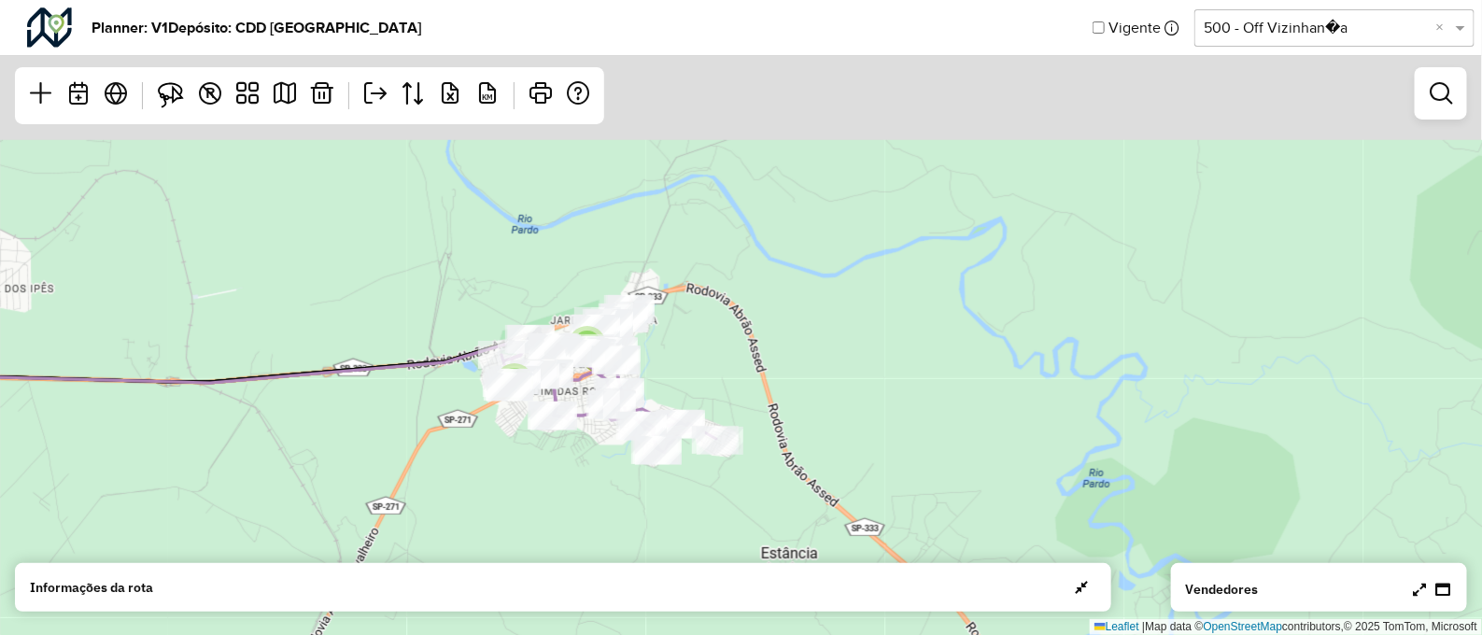
drag, startPoint x: 466, startPoint y: 441, endPoint x: 504, endPoint y: 669, distance: 231.0
click at [504, 634] on html "Aguarde... Pop-up bloqueado! Seu navegador bloqueou automáticamente a abertura …" at bounding box center [741, 317] width 1482 height 635
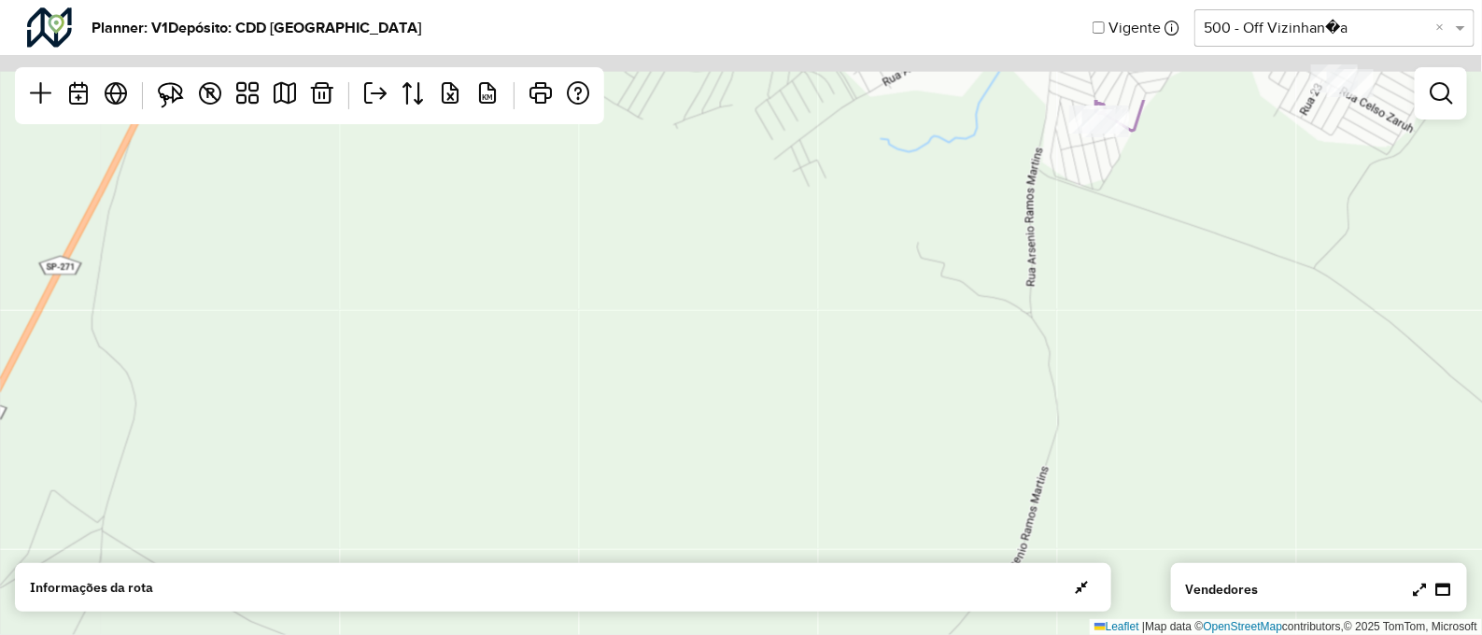
drag, startPoint x: 575, startPoint y: 528, endPoint x: 614, endPoint y: 691, distance: 167.9
click at [614, 634] on html "Aguarde... Pop-up bloqueado! Seu navegador bloqueou automáticamente a abertura …" at bounding box center [741, 317] width 1482 height 635
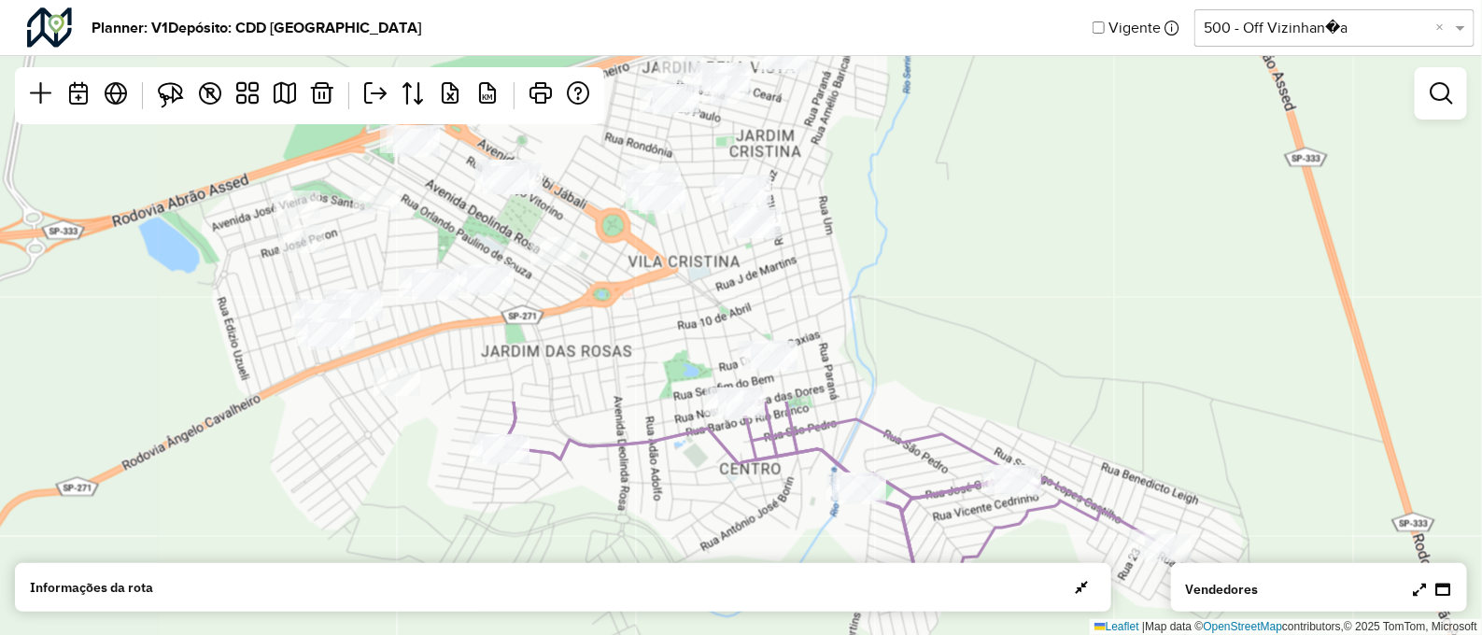
drag, startPoint x: 855, startPoint y: 217, endPoint x: 663, endPoint y: 681, distance: 502.2
click at [663, 634] on html "Aguarde... Pop-up bloqueado! Seu navegador bloqueou automáticamente a abertura …" at bounding box center [741, 317] width 1482 height 635
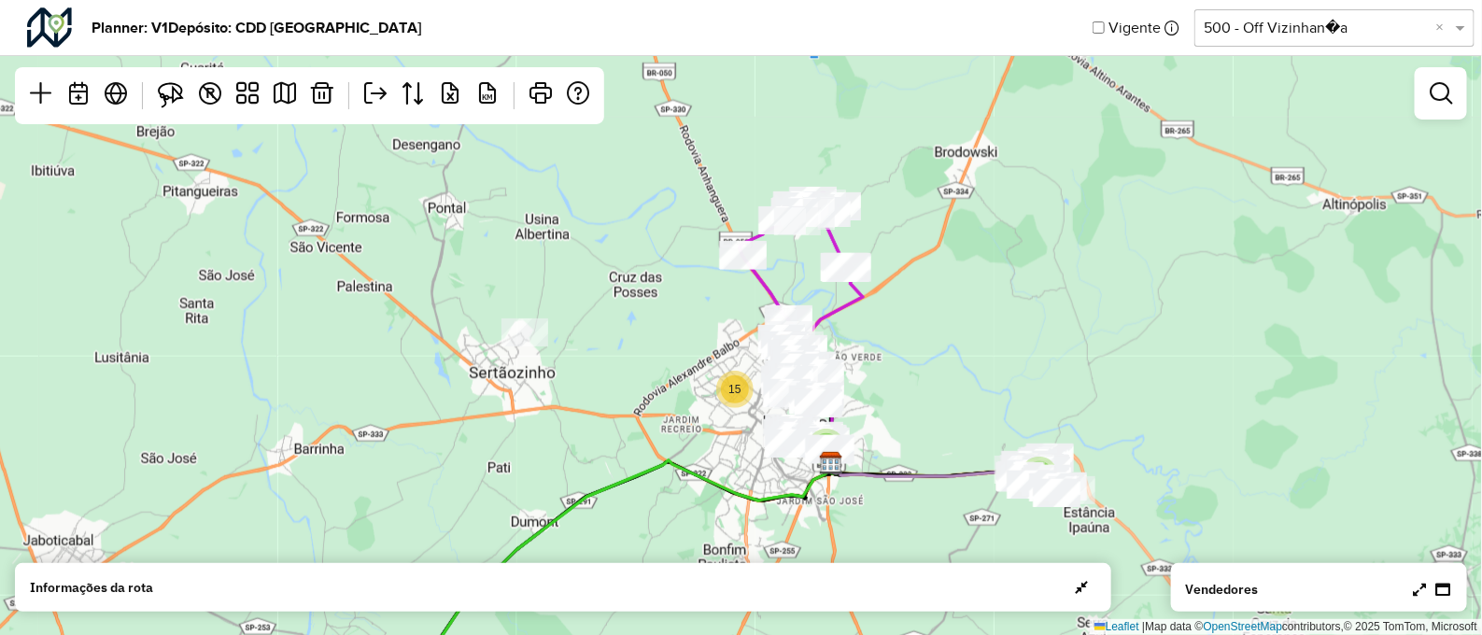
drag, startPoint x: 801, startPoint y: 291, endPoint x: 901, endPoint y: 478, distance: 211.9
click at [901, 478] on icon at bounding box center [947, 474] width 234 height 38
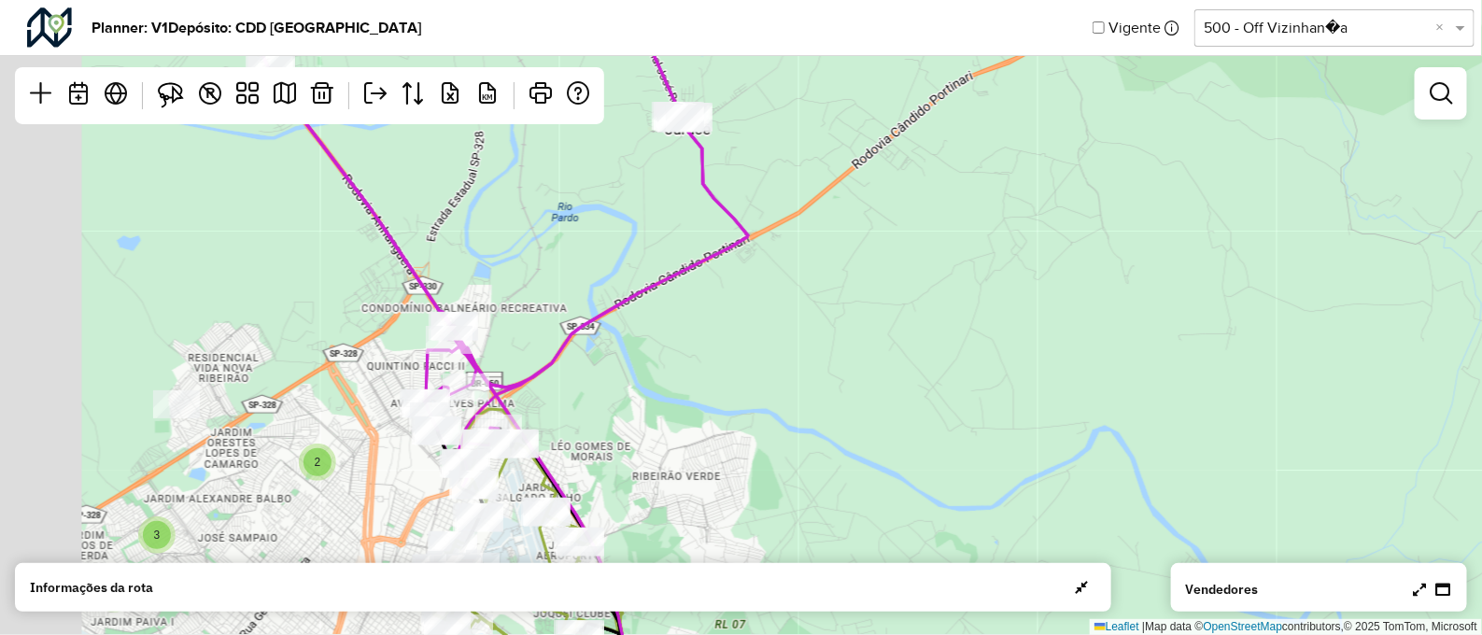
drag, startPoint x: 866, startPoint y: 370, endPoint x: 1098, endPoint y: 459, distance: 248.1
click at [1098, 459] on div "2 2 2 3 2 2 2 Leaflet | Map data © OpenStreetMap contributors,© 2025 TomTom, Mi…" at bounding box center [741, 317] width 1482 height 635
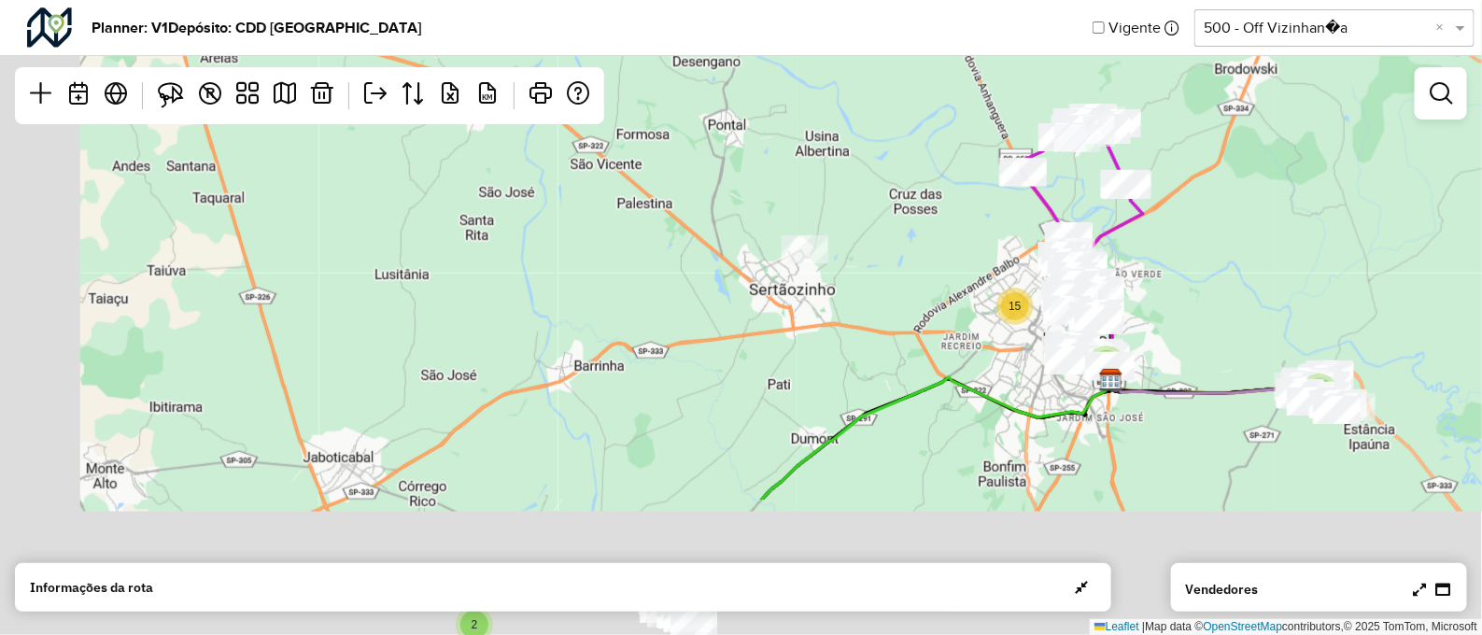
drag, startPoint x: 775, startPoint y: 483, endPoint x: 930, endPoint y: 194, distance: 327.7
click at [930, 194] on div "2 2 5 3 15 Leaflet | Map data © OpenStreetMap contributors,© 2025 TomTom, Micro…" at bounding box center [741, 317] width 1482 height 635
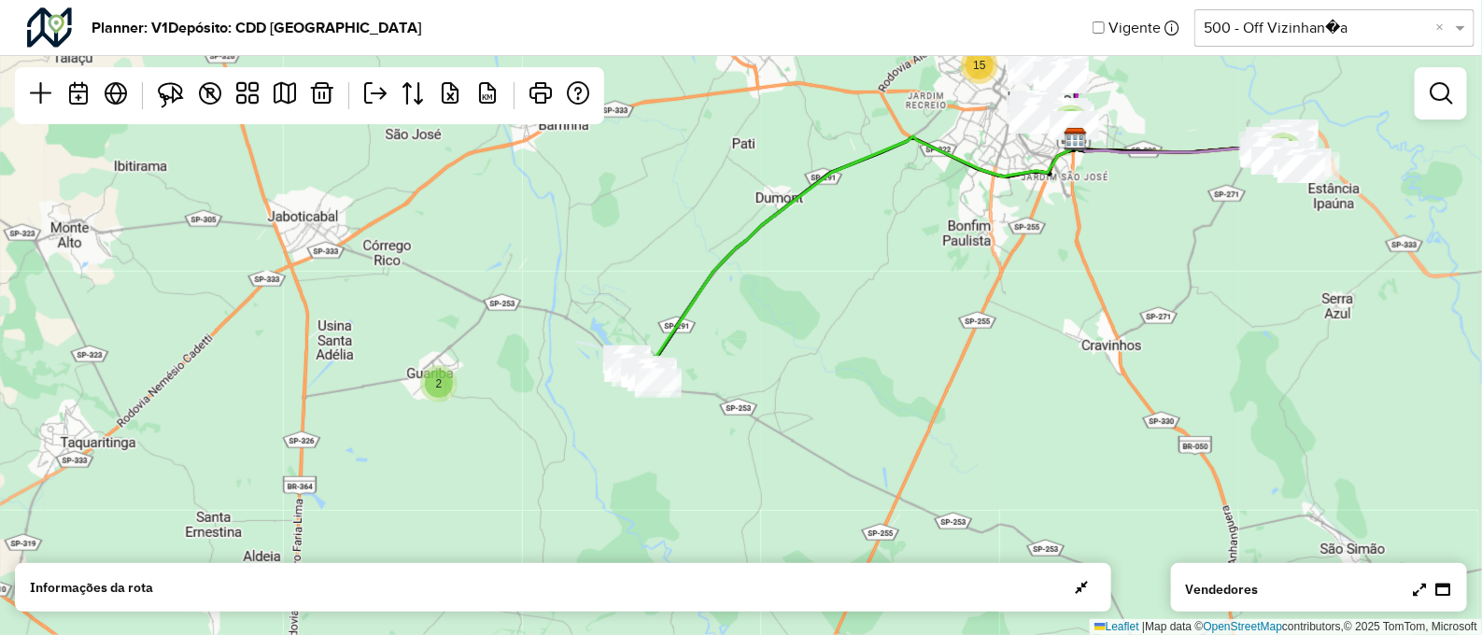
drag, startPoint x: 961, startPoint y: 414, endPoint x: 887, endPoint y: 263, distance: 167.5
click at [887, 263] on div "2 2 5 3 15 Leaflet | Map data © OpenStreetMap contributors,© 2025 TomTom, Micro…" at bounding box center [741, 317] width 1482 height 635
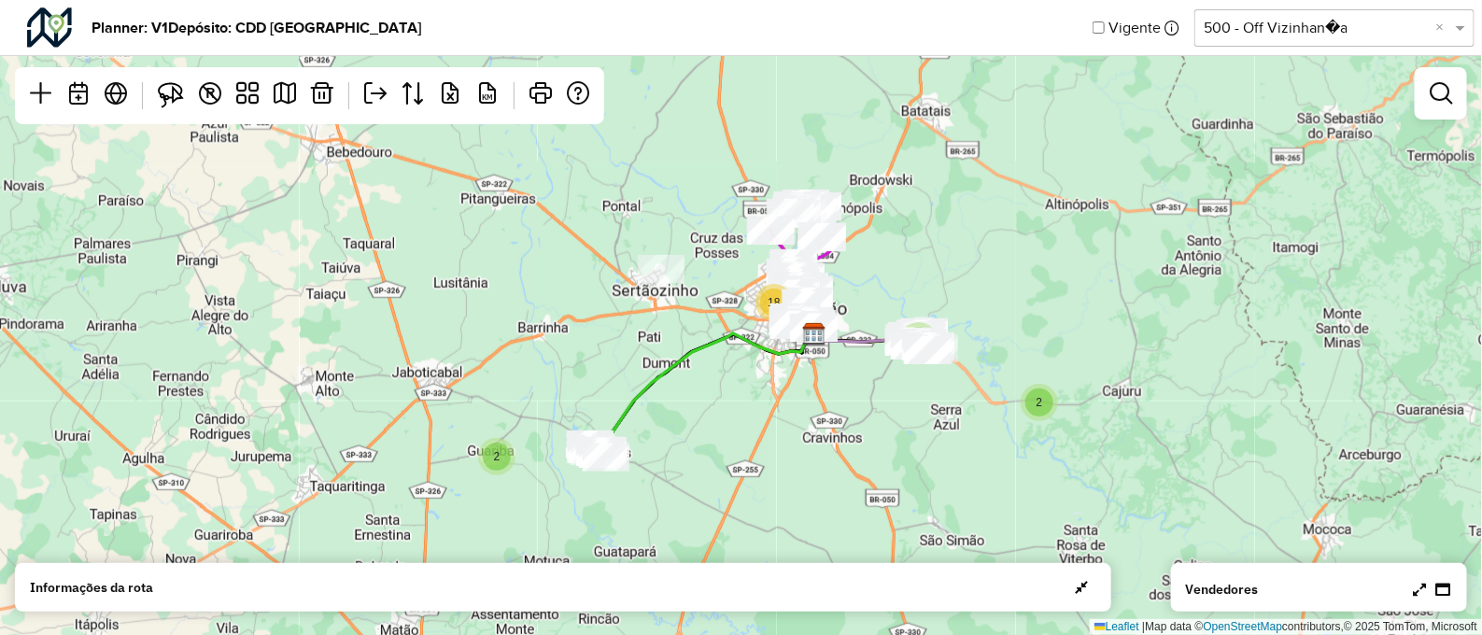
drag, startPoint x: 787, startPoint y: 330, endPoint x: 679, endPoint y: 424, distance: 143.0
click at [679, 424] on div "2 2 5 18 Leaflet | Map data © OpenStreetMap contributors,© 2025 TomTom, Microso…" at bounding box center [741, 317] width 1482 height 635
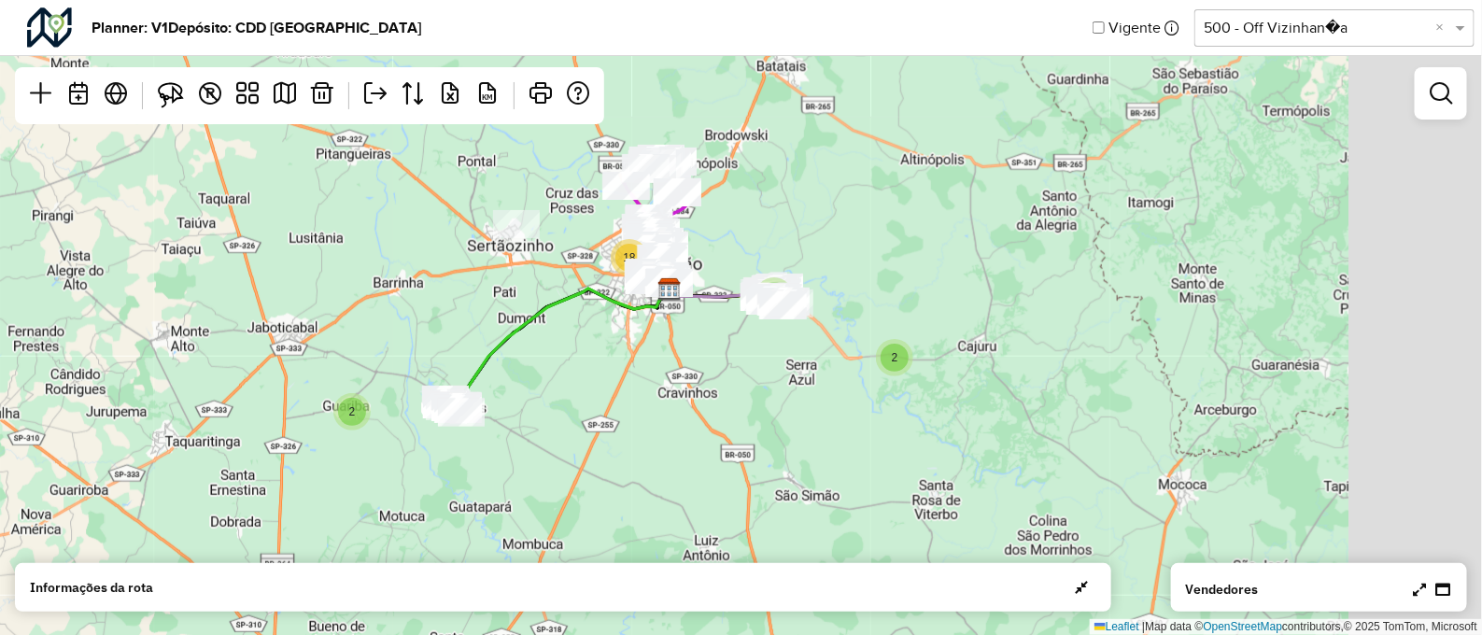
drag, startPoint x: 679, startPoint y: 424, endPoint x: 543, endPoint y: 364, distance: 148.9
click at [543, 364] on div "2 2 5 18 Leaflet | Map data © OpenStreetMap contributors,© 2025 TomTom, Microso…" at bounding box center [741, 317] width 1482 height 635
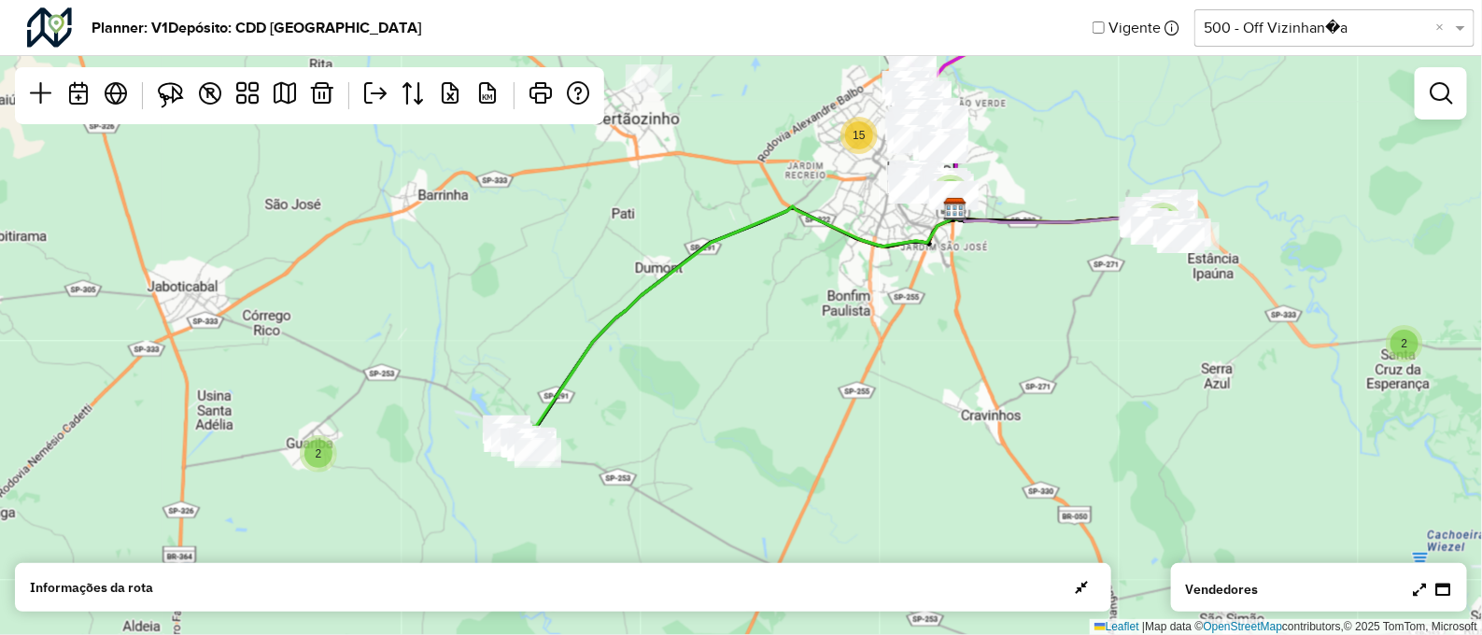
drag, startPoint x: 611, startPoint y: 291, endPoint x: 788, endPoint y: 305, distance: 178.0
click at [788, 305] on div "2 2 5 3 15 Leaflet | Map data © OpenStreetMap contributors,© 2025 TomTom, Micro…" at bounding box center [741, 317] width 1482 height 635
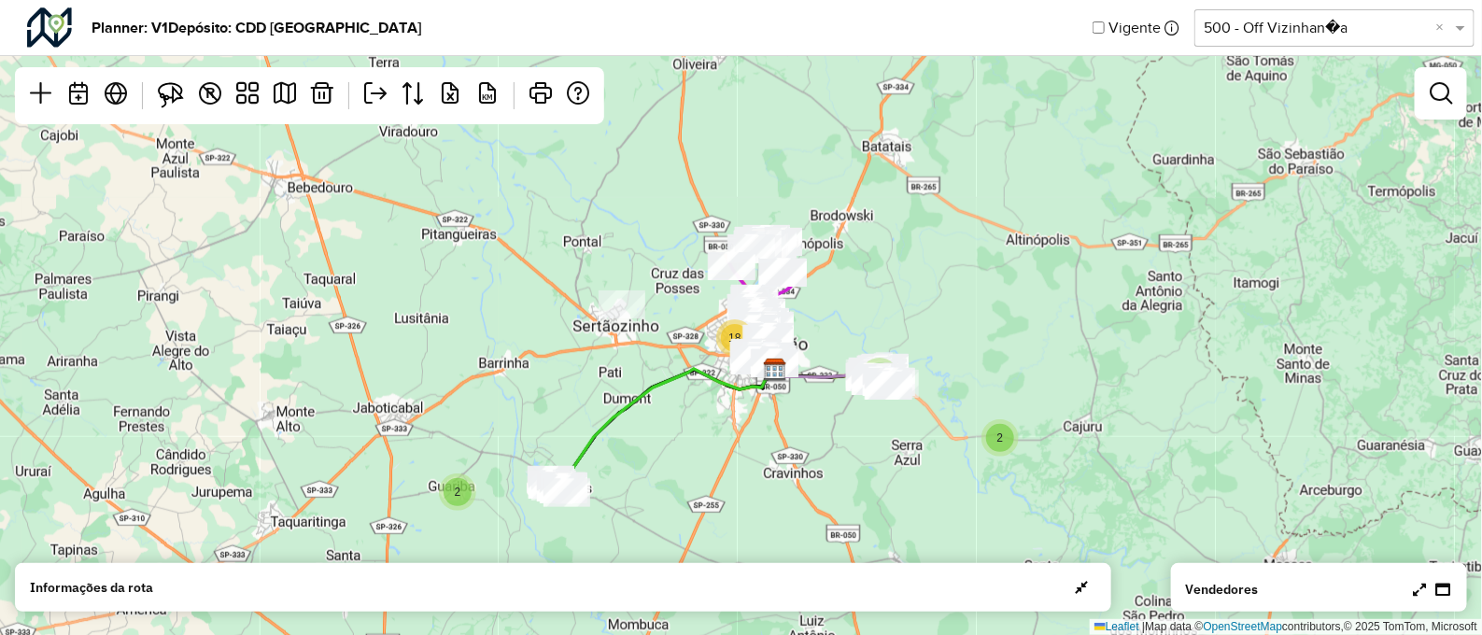
drag, startPoint x: 892, startPoint y: 304, endPoint x: 787, endPoint y: 423, distance: 159.5
click at [787, 423] on div "2 2 5 18 Leaflet | Map data © OpenStreetMap contributors,© 2025 TomTom, Microso…" at bounding box center [741, 317] width 1482 height 635
click at [836, 391] on div "2 2 5 18 Leaflet | Map data © OpenStreetMap contributors,© 2025 TomTom, Microso…" at bounding box center [741, 317] width 1482 height 635
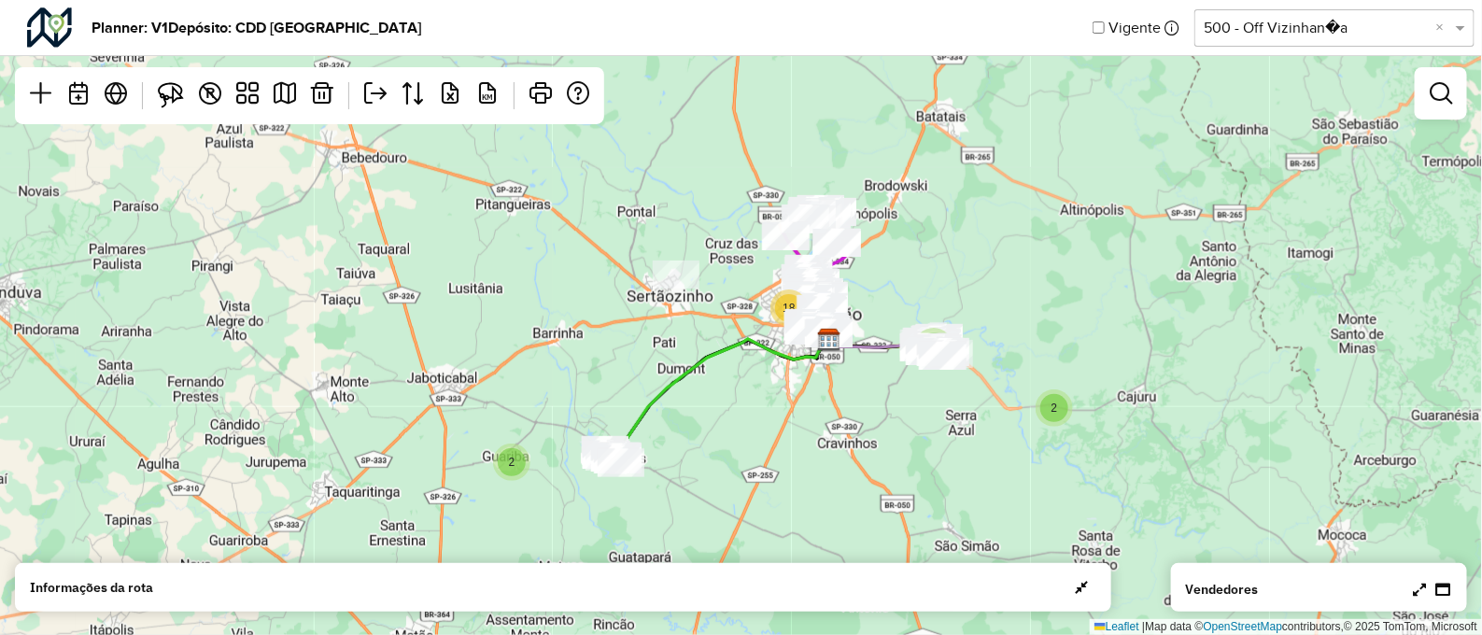
drag, startPoint x: 694, startPoint y: 438, endPoint x: 749, endPoint y: 408, distance: 62.7
click at [749, 408] on div "2 2 5 18 Leaflet | Map data © OpenStreetMap contributors,© 2025 TomTom, Microso…" at bounding box center [741, 317] width 1482 height 635
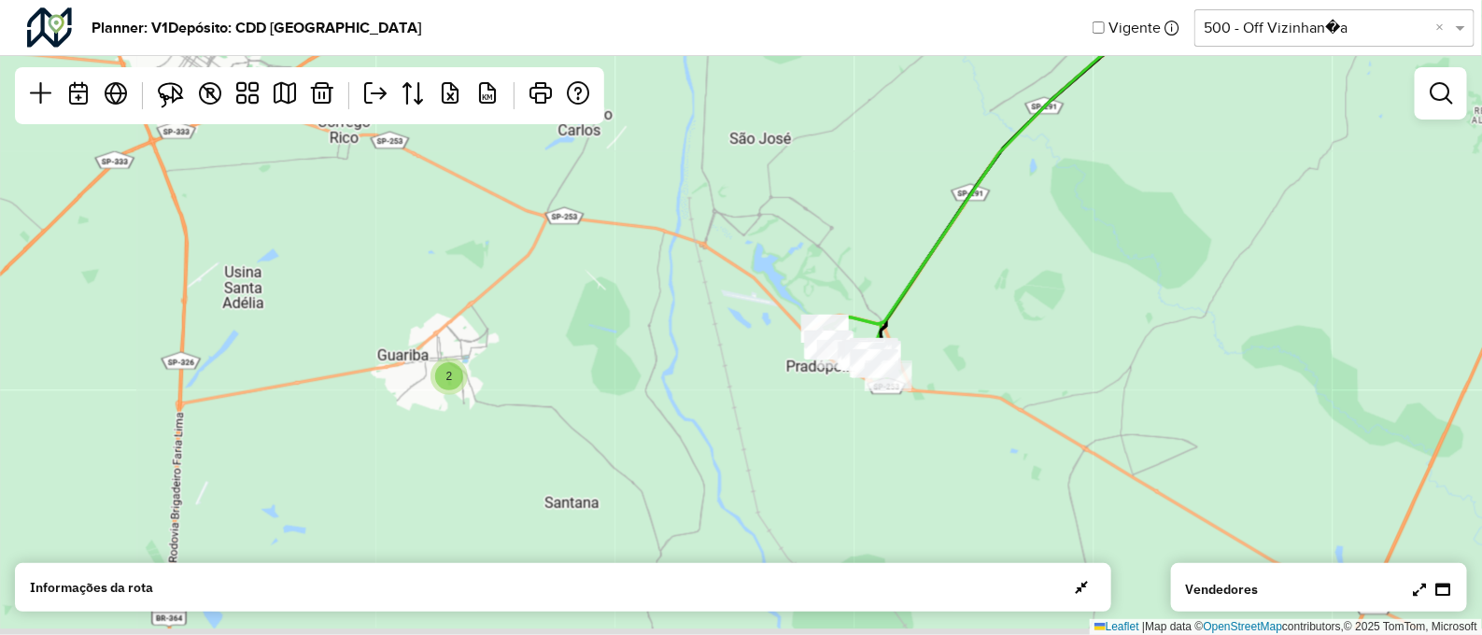
drag, startPoint x: 430, startPoint y: 457, endPoint x: 640, endPoint y: 457, distance: 210.2
click at [640, 457] on div "2 2 4 3 4 2 5 Leaflet | Map data © OpenStreetMap contributors,© 2025 TomTom, Mi…" at bounding box center [741, 317] width 1482 height 635
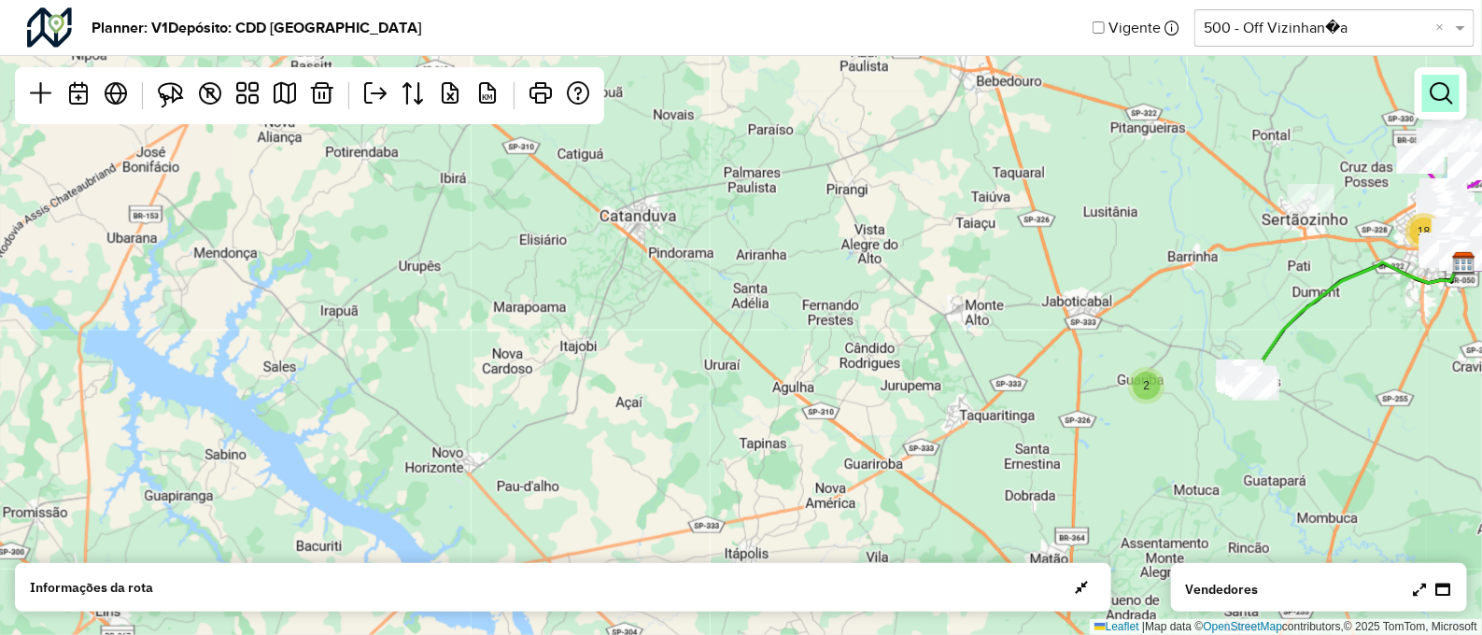
click at [1440, 87] on em at bounding box center [1441, 93] width 22 height 22
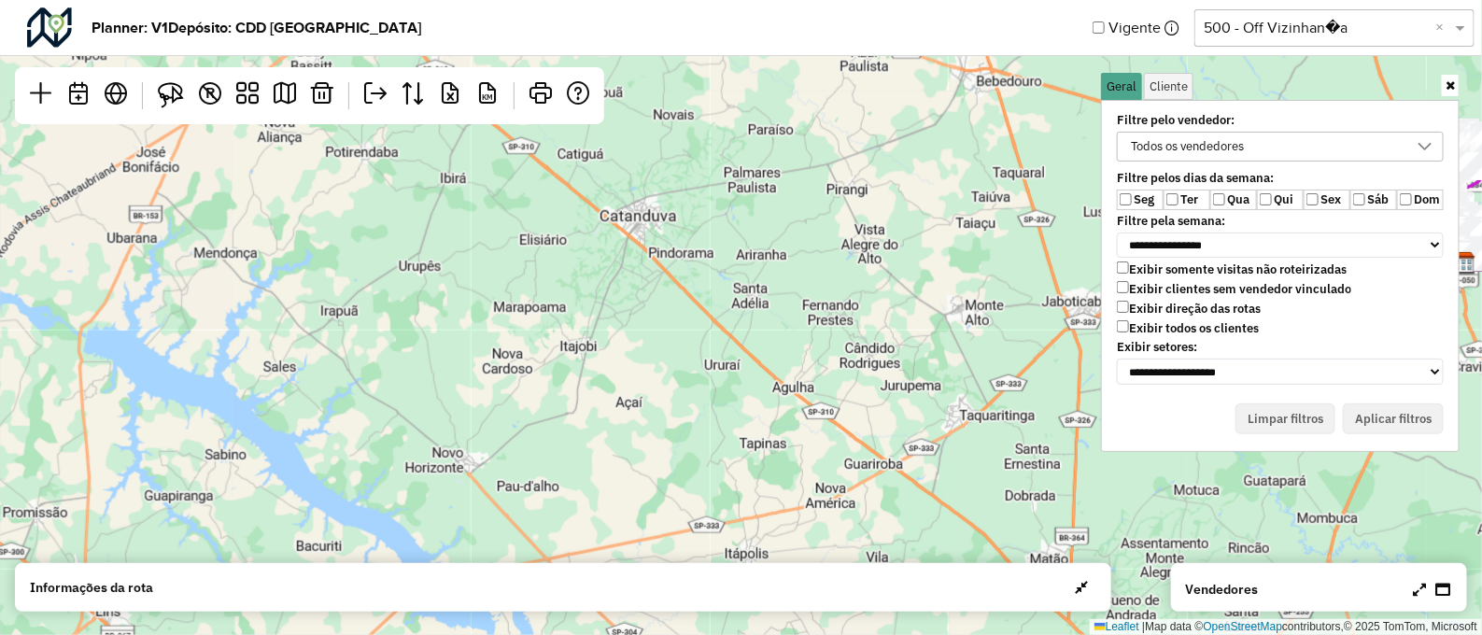
click at [1181, 198] on label "Ter" at bounding box center [1187, 200] width 47 height 21
click at [1227, 198] on label "Qua" at bounding box center [1234, 200] width 47 height 21
click at [1367, 203] on label "Sáb" at bounding box center [1374, 200] width 47 height 21
click at [1131, 287] on label "Exibir clientes sem vendedor vinculado" at bounding box center [1234, 289] width 234 height 16
click at [1400, 405] on button "Aplicar filtros" at bounding box center [1393, 420] width 101 height 32
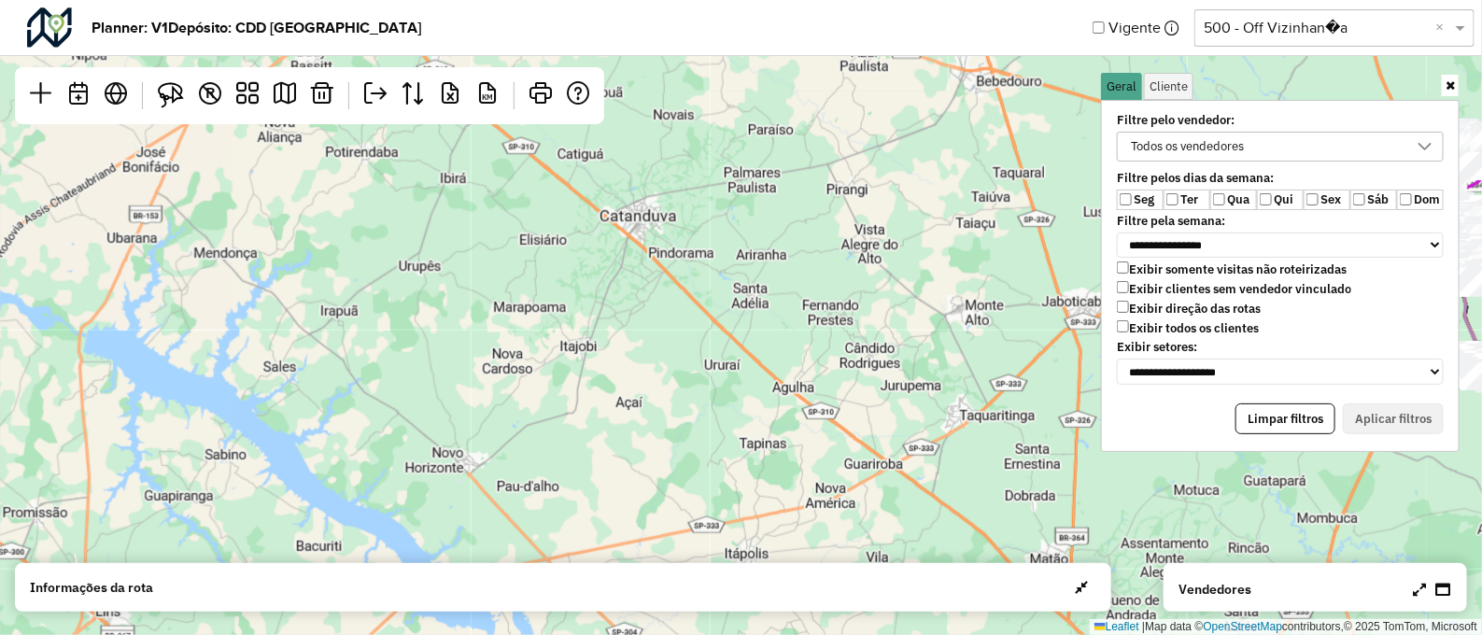
click at [1447, 86] on icon at bounding box center [1450, 85] width 9 height 12
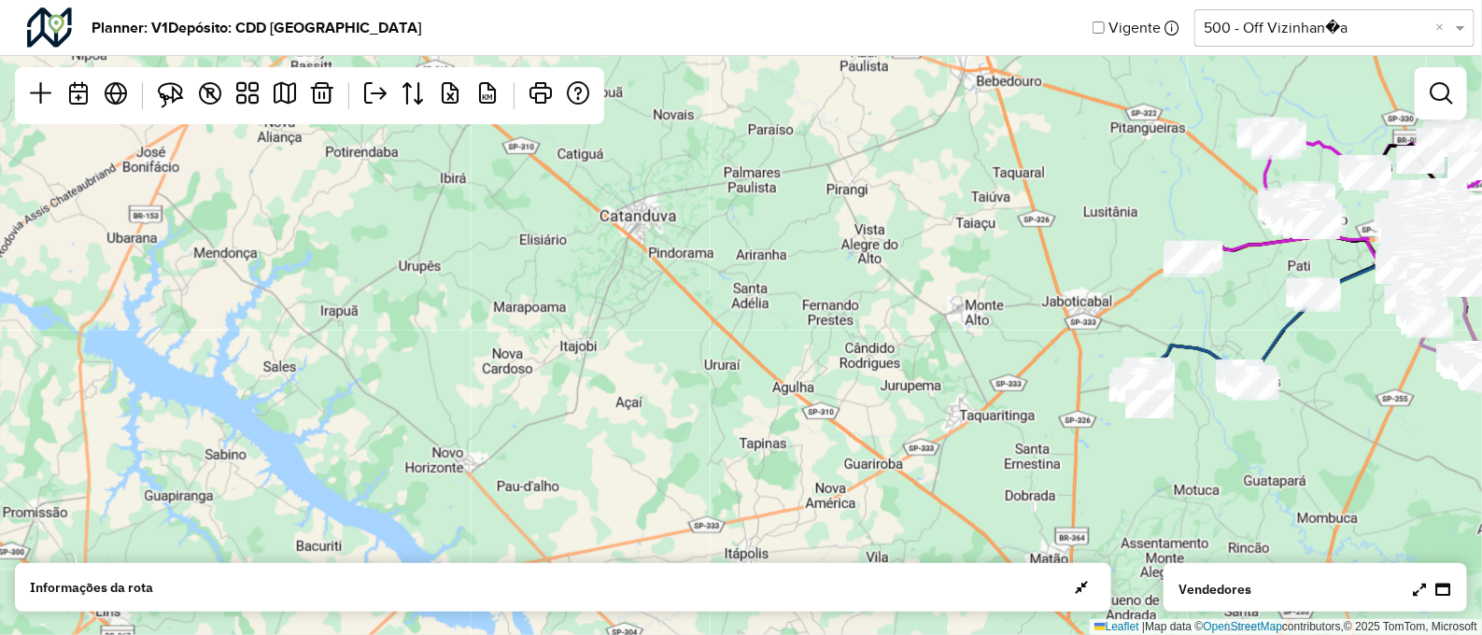
drag, startPoint x: 841, startPoint y: 285, endPoint x: 1135, endPoint y: 265, distance: 294.9
click at [1135, 265] on div "Leaflet | Map data © OpenStreetMap contributors,© 2025 TomTom, Microsoft" at bounding box center [741, 317] width 1482 height 635
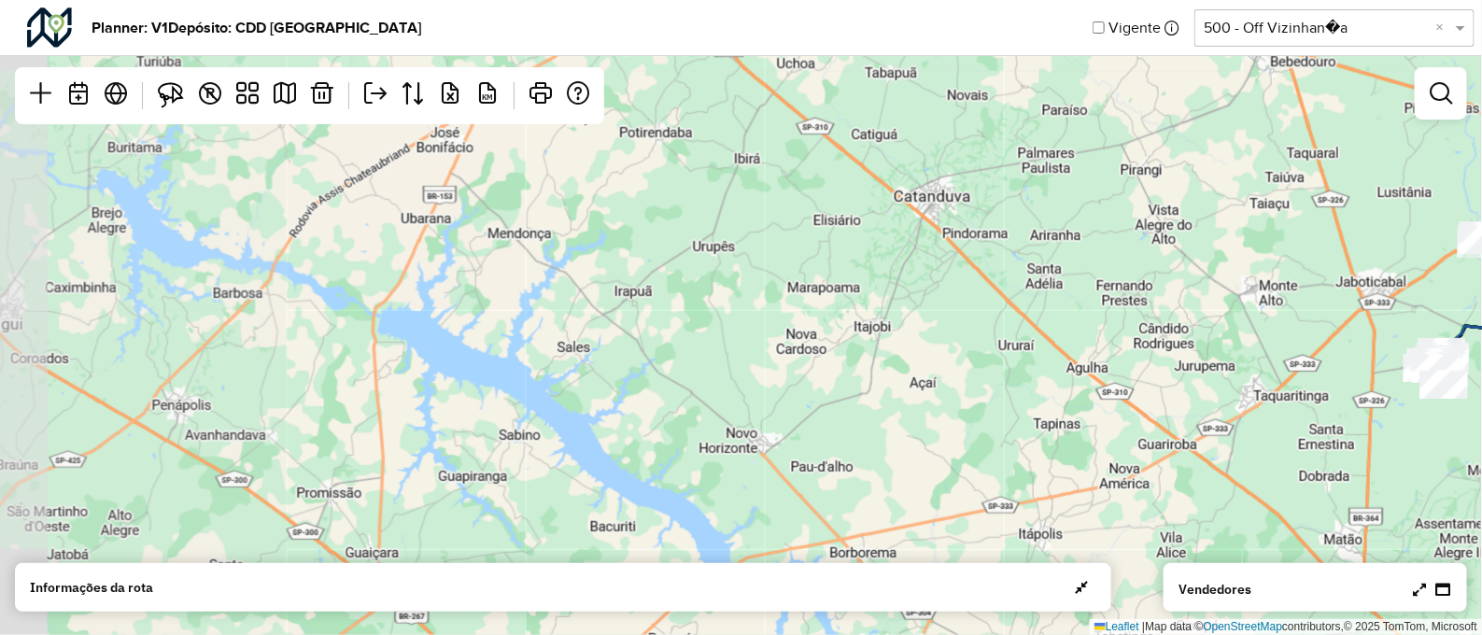
drag, startPoint x: 1135, startPoint y: 265, endPoint x: 531, endPoint y: 459, distance: 634.6
click at [531, 459] on div "Leaflet | Map data © OpenStreetMap contributors,© 2025 TomTom, Microsoft" at bounding box center [741, 317] width 1482 height 635
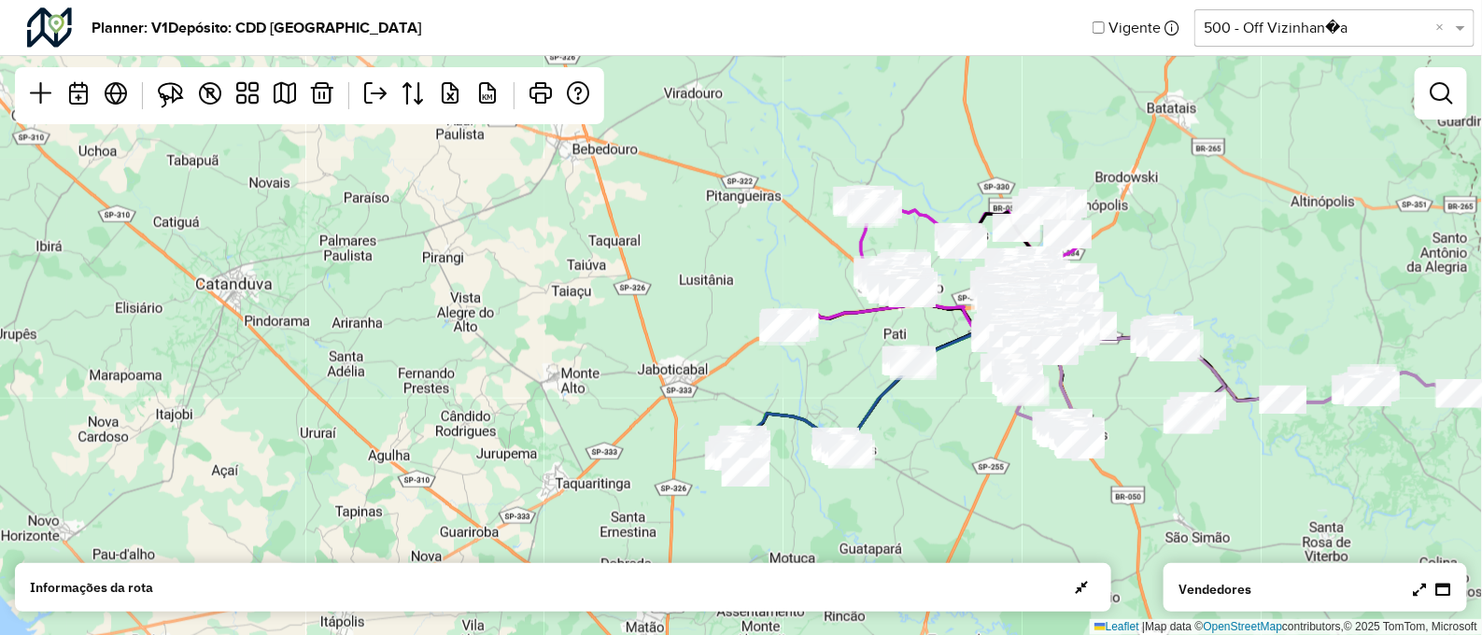
drag, startPoint x: 928, startPoint y: 449, endPoint x: 766, endPoint y: 247, distance: 259.2
click at [742, 217] on div "Leaflet | Map data © OpenStreetMap contributors,© 2025 TomTom, Microsoft" at bounding box center [741, 317] width 1482 height 635
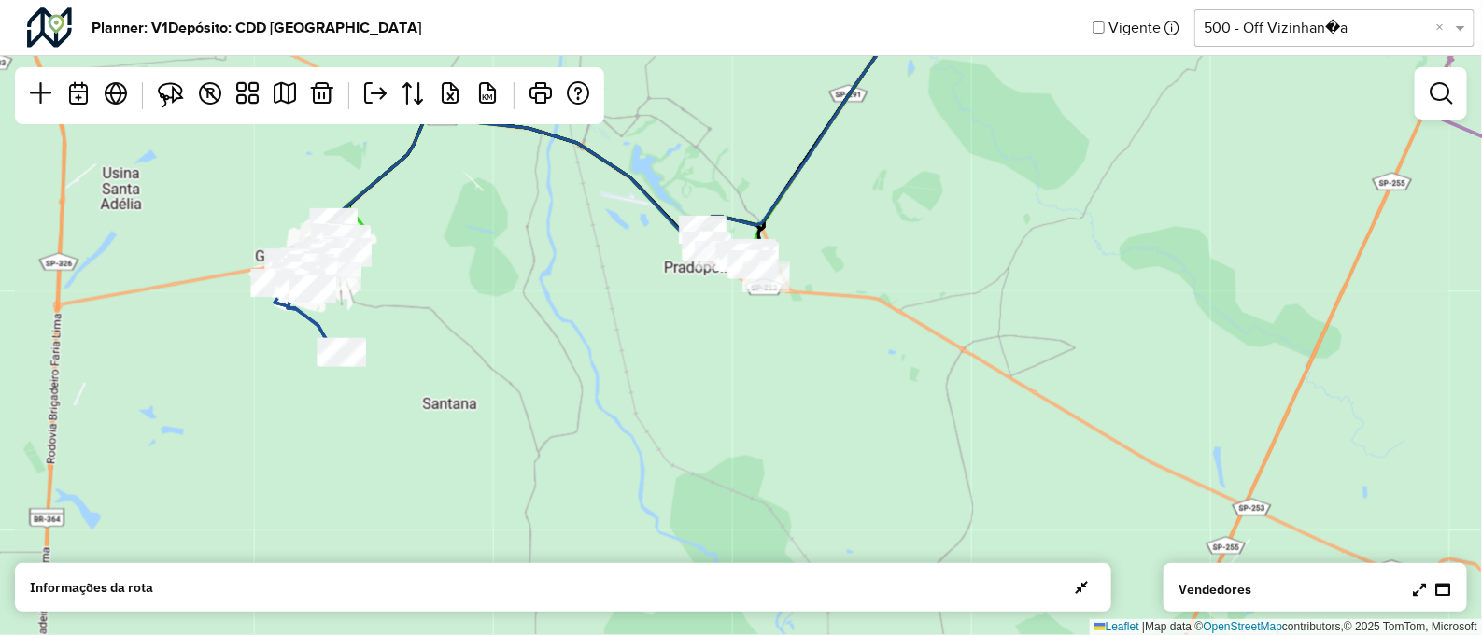
click at [627, 352] on div "Leaflet | Map data © OpenStreetMap contributors,© 2025 TomTom, Microsoft" at bounding box center [741, 317] width 1482 height 635
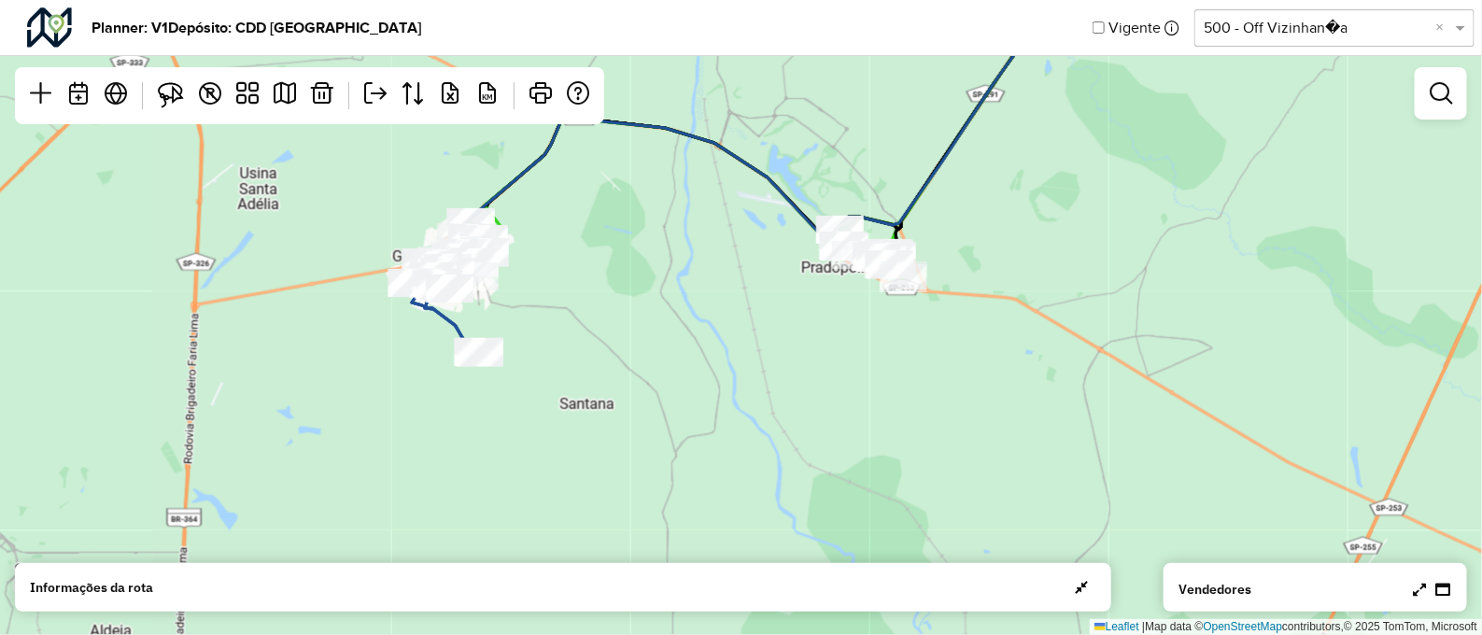
drag, startPoint x: 627, startPoint y: 352, endPoint x: 776, endPoint y: 353, distance: 149.5
click at [776, 353] on div "Leaflet | Map data © OpenStreetMap contributors,© 2025 TomTom, Microsoft" at bounding box center [741, 317] width 1482 height 635
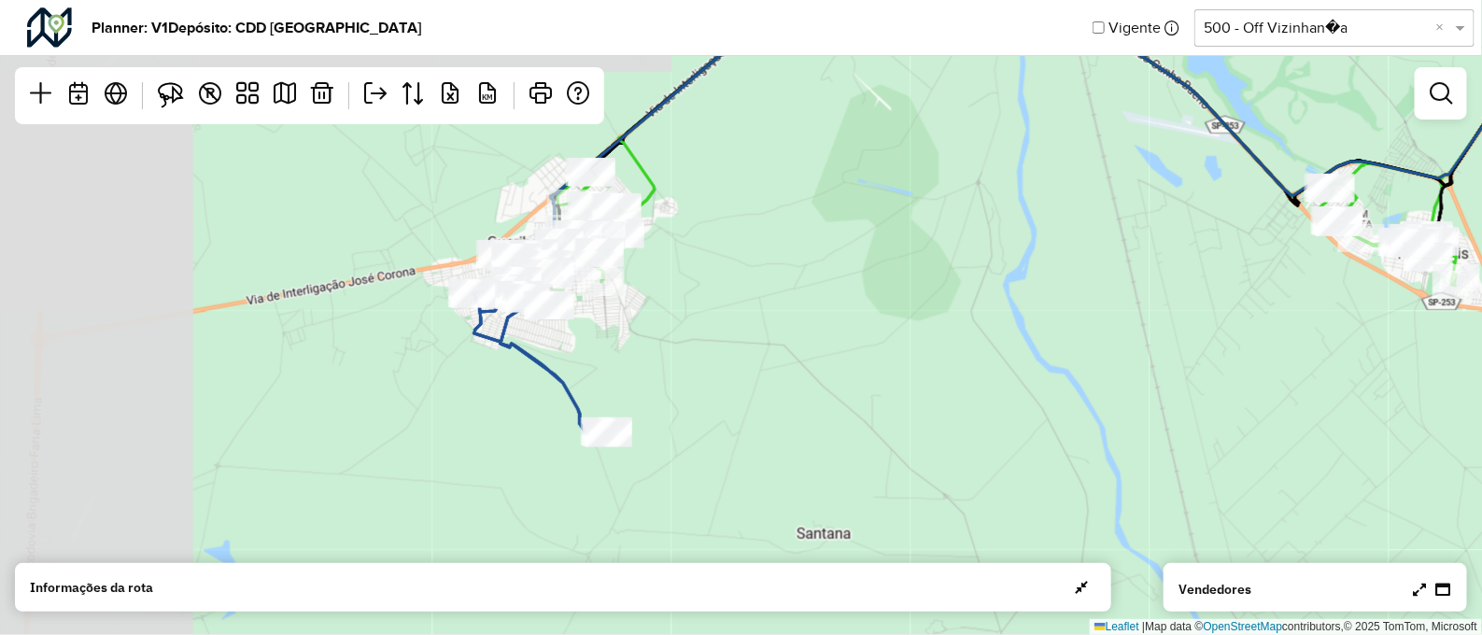
drag, startPoint x: 495, startPoint y: 319, endPoint x: 898, endPoint y: 399, distance: 410.4
click at [898, 399] on div "Leaflet | Map data © OpenStreetMap contributors,© 2025 TomTom, Microsoft" at bounding box center [741, 317] width 1482 height 635
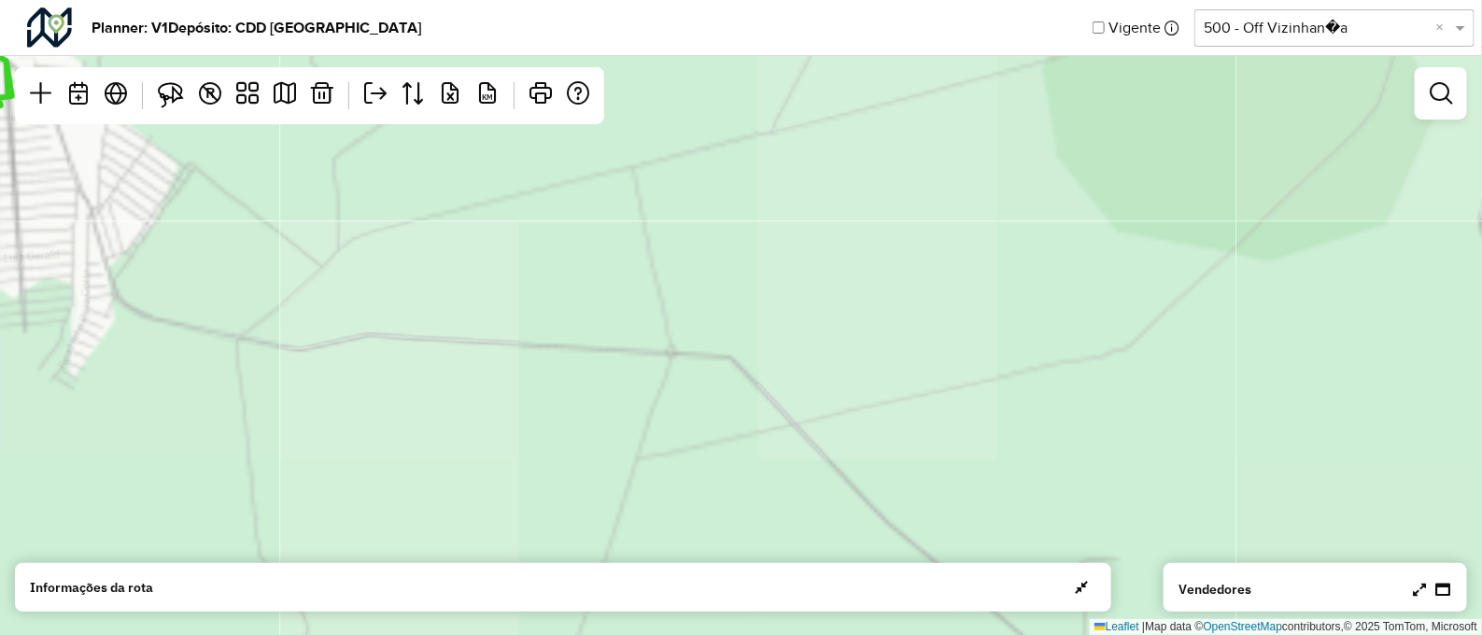
click at [803, 341] on div "Leaflet | Map data © OpenStreetMap contributors,© 2025 TomTom, Microsoft" at bounding box center [741, 317] width 1482 height 635
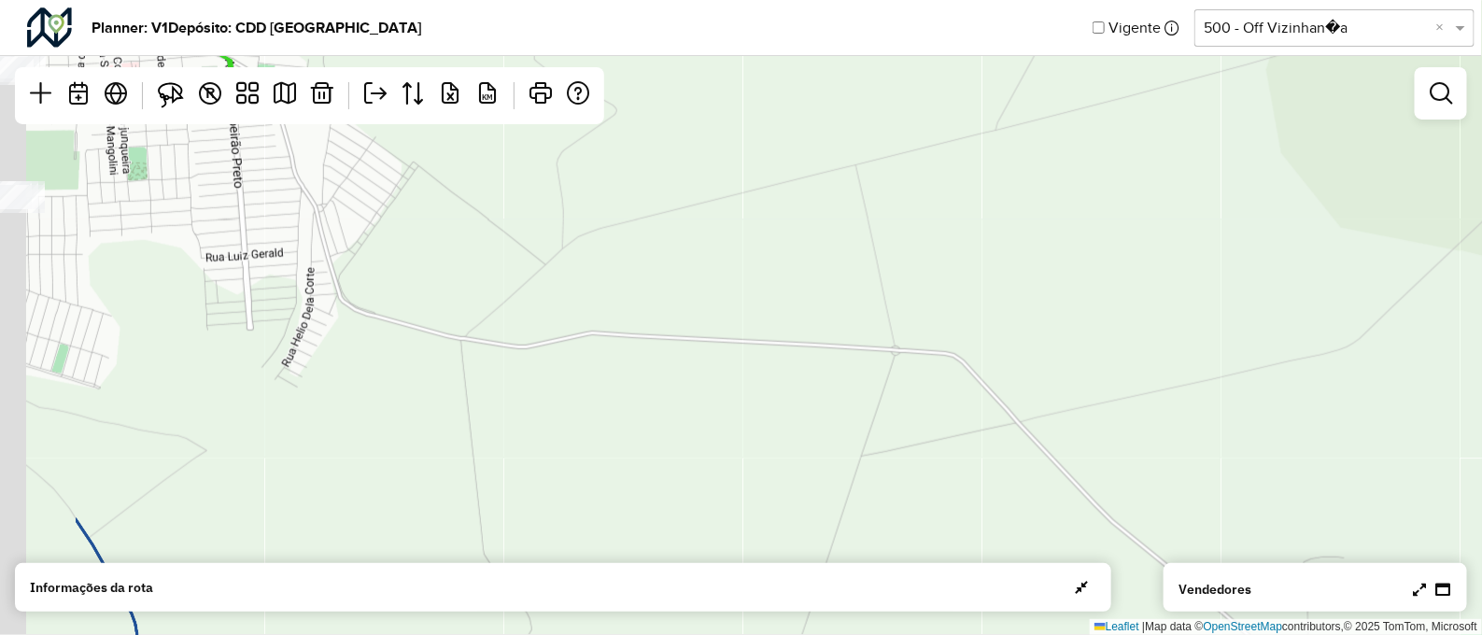
drag, startPoint x: 803, startPoint y: 341, endPoint x: 1028, endPoint y: 339, distance: 224.2
click at [1028, 339] on div "Leaflet | Map data © OpenStreetMap contributors,© 2025 TomTom, Microsoft" at bounding box center [741, 317] width 1482 height 635
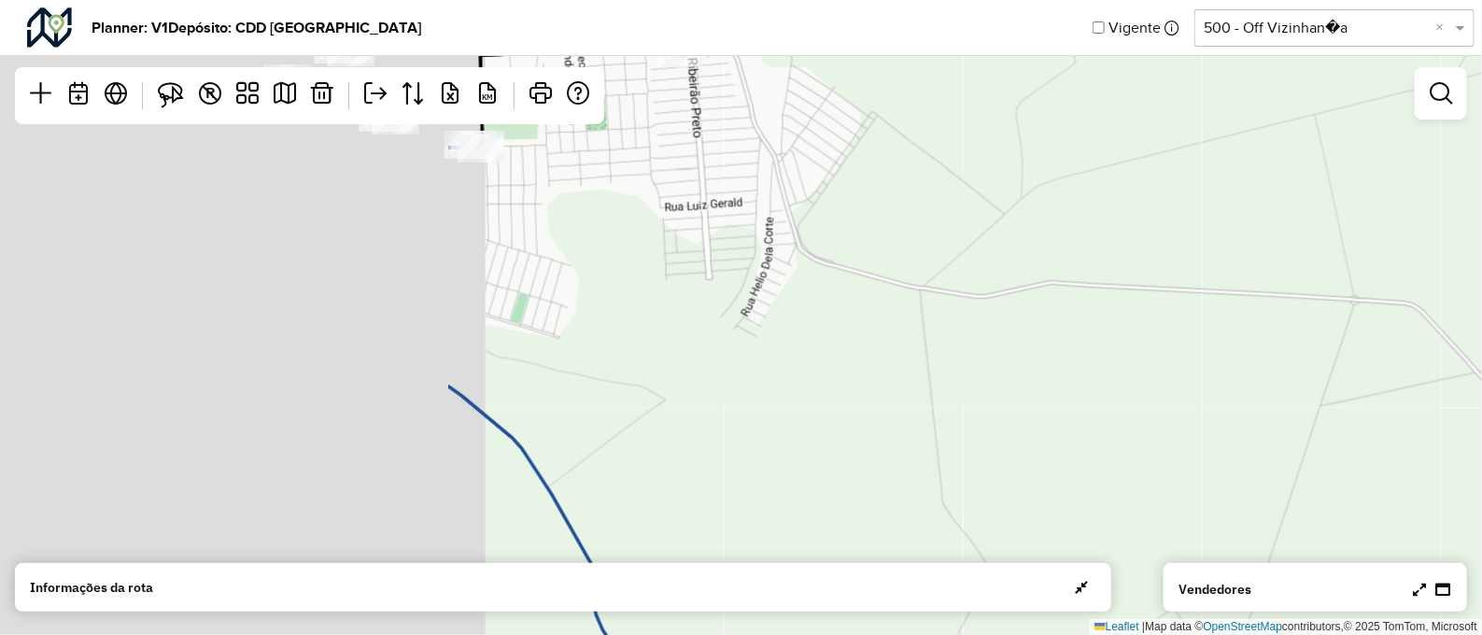
drag, startPoint x: 752, startPoint y: 334, endPoint x: 1350, endPoint y: 287, distance: 599.8
click at [1350, 287] on div "Leaflet | Map data © OpenStreetMap contributors,© 2025 TomTom, Microsoft" at bounding box center [741, 317] width 1482 height 635
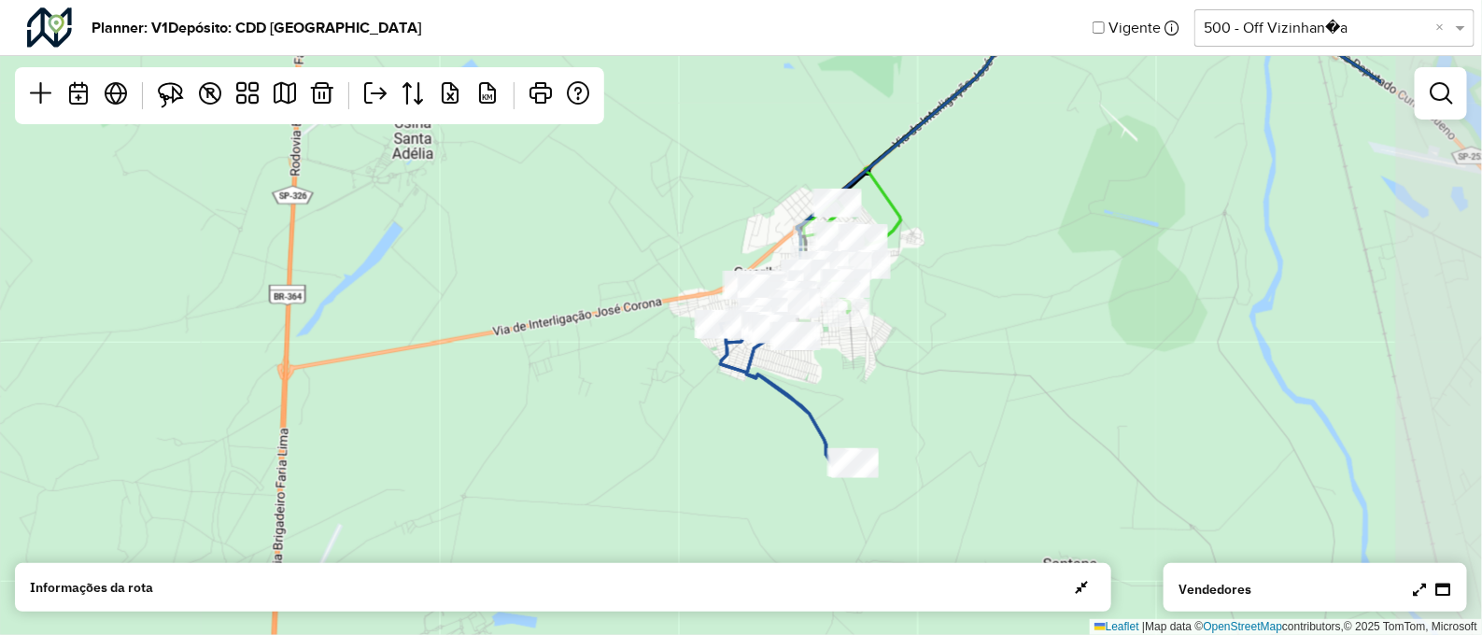
drag, startPoint x: 1219, startPoint y: 311, endPoint x: 971, endPoint y: 366, distance: 254.5
click at [971, 366] on div "Leaflet | Map data © OpenStreetMap contributors,© 2025 TomTom, Microsoft" at bounding box center [741, 317] width 1482 height 635
click at [1420, 590] on icon at bounding box center [1419, 589] width 13 height 15
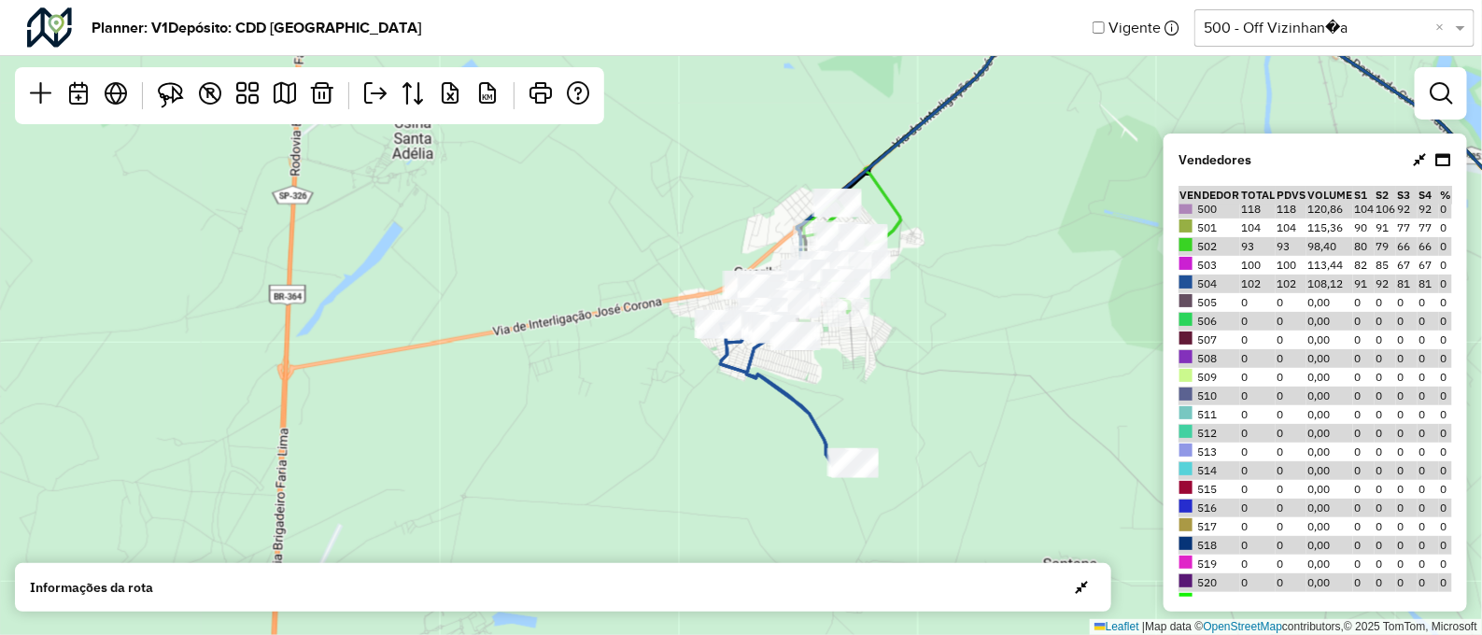
scroll to position [652, 0]
